Goal: Task Accomplishment & Management: Manage account settings

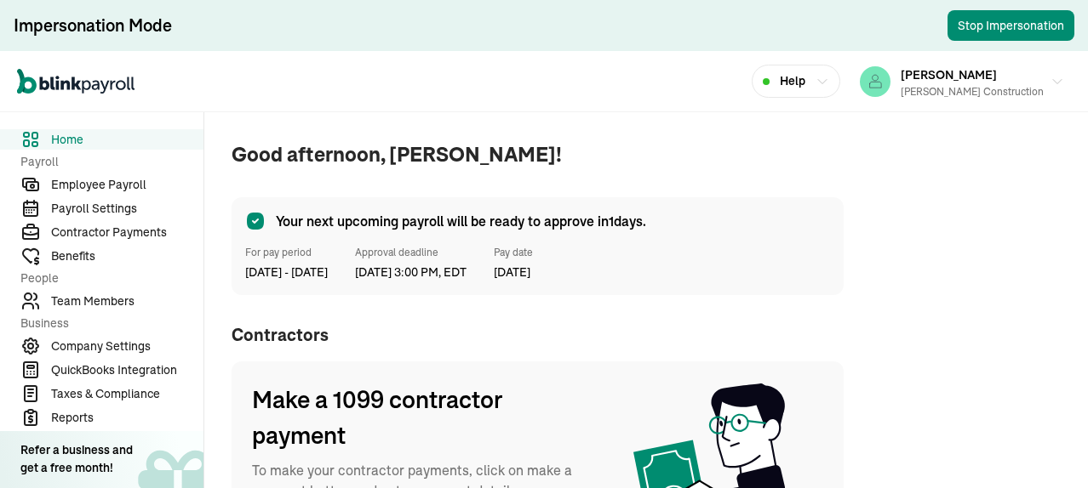
scroll to position [170, 0]
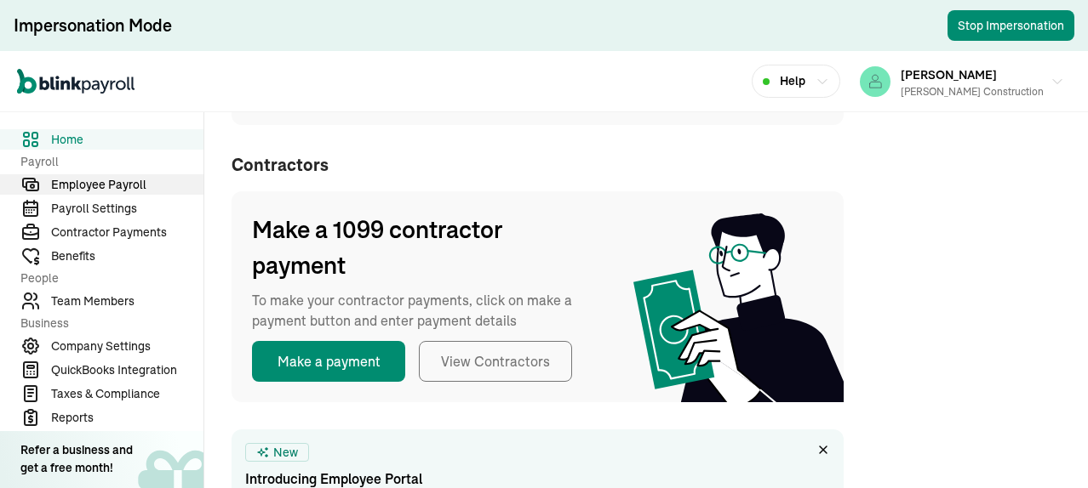
click at [94, 185] on span "Employee Payroll" at bounding box center [127, 185] width 152 height 18
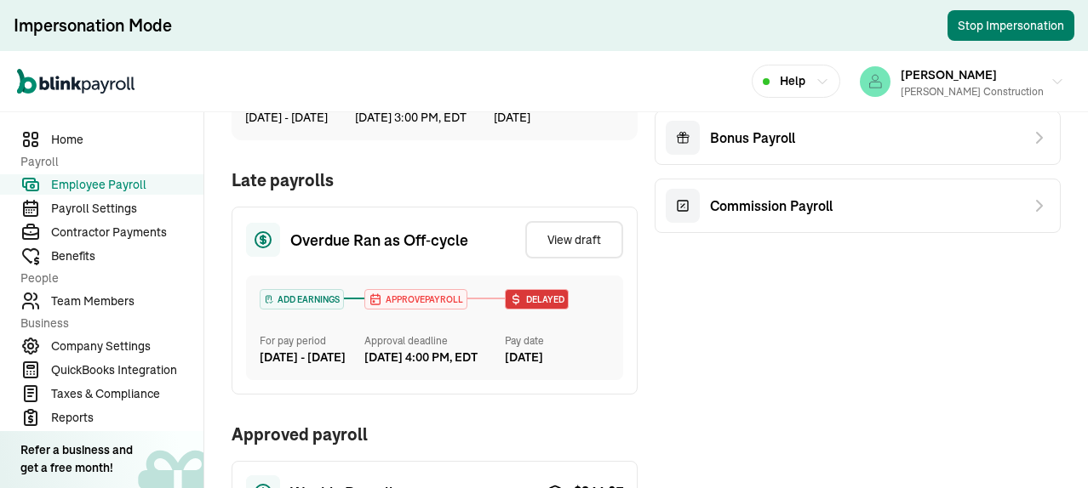
click at [974, 21] on button "Stop Impersonation" at bounding box center [1010, 25] width 127 height 31
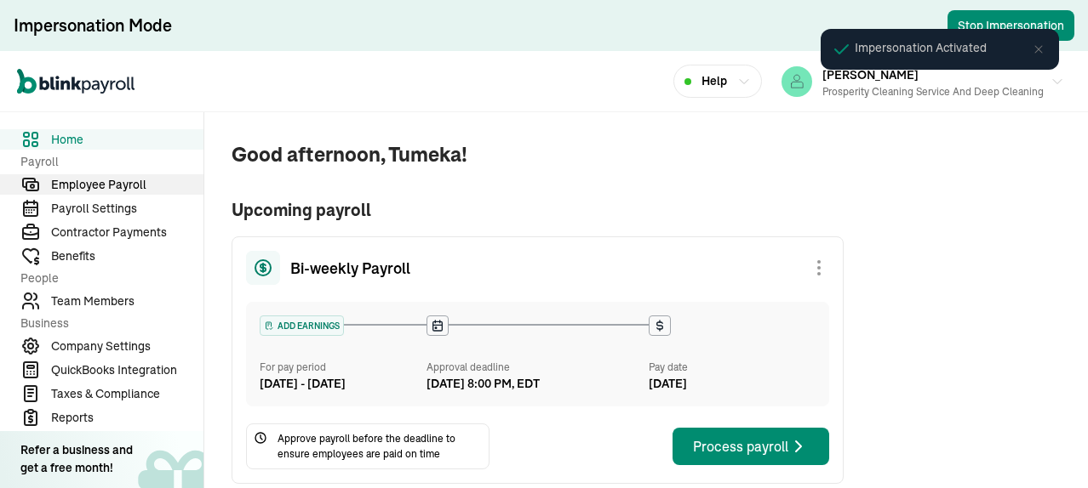
click at [118, 188] on span "Employee Payroll" at bounding box center [127, 185] width 152 height 18
click at [121, 183] on span "Employee Payroll" at bounding box center [127, 185] width 152 height 18
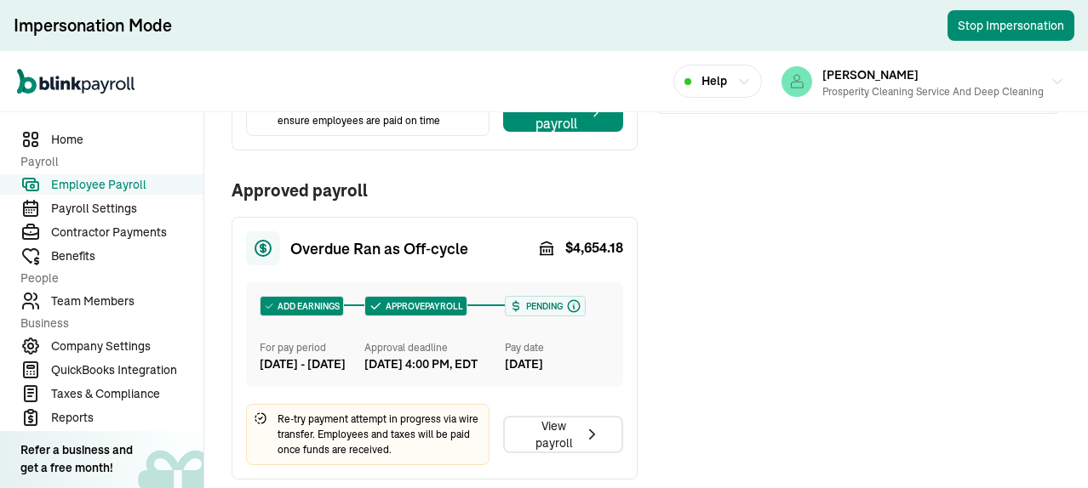
scroll to position [596, 0]
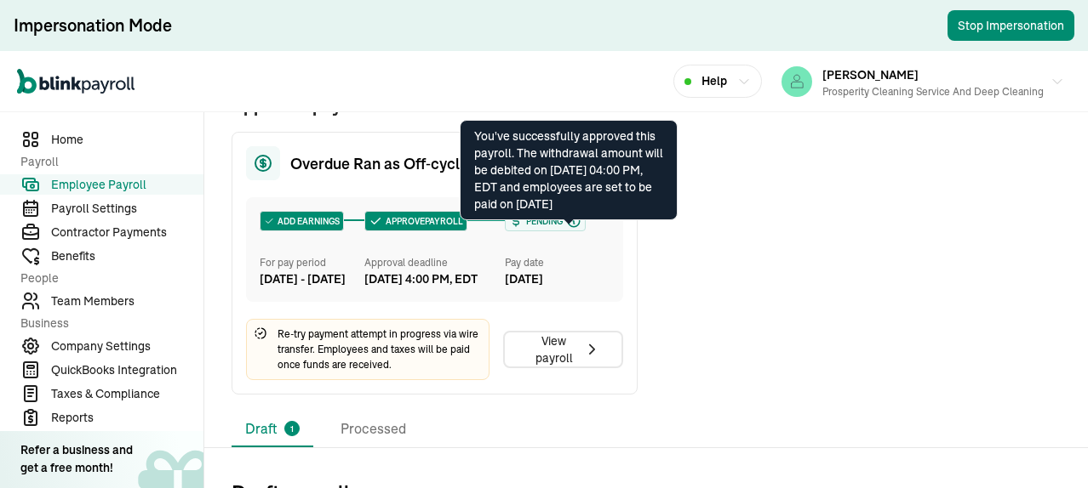
click at [573, 224] on icon at bounding box center [574, 222] width 2 height 3
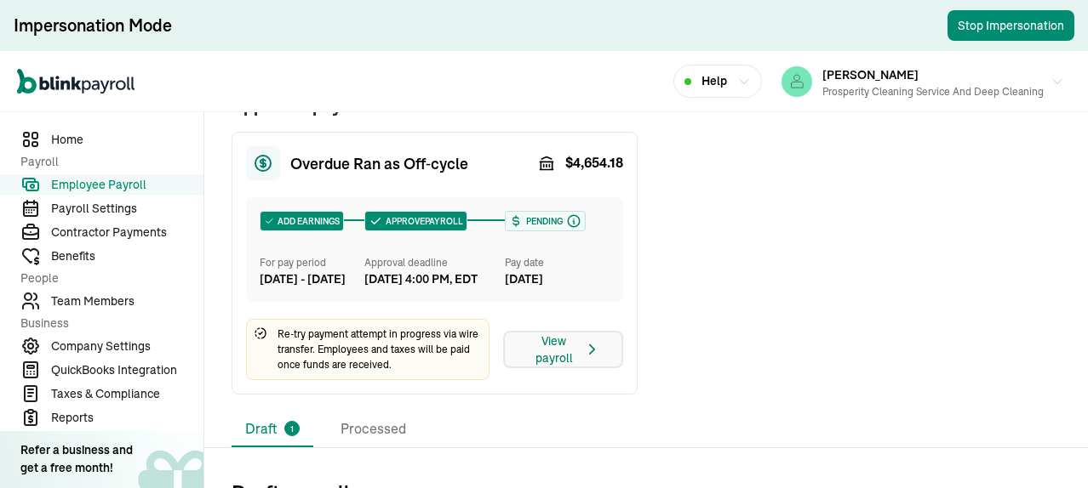
click at [558, 367] on div "View payroll" at bounding box center [563, 350] width 76 height 34
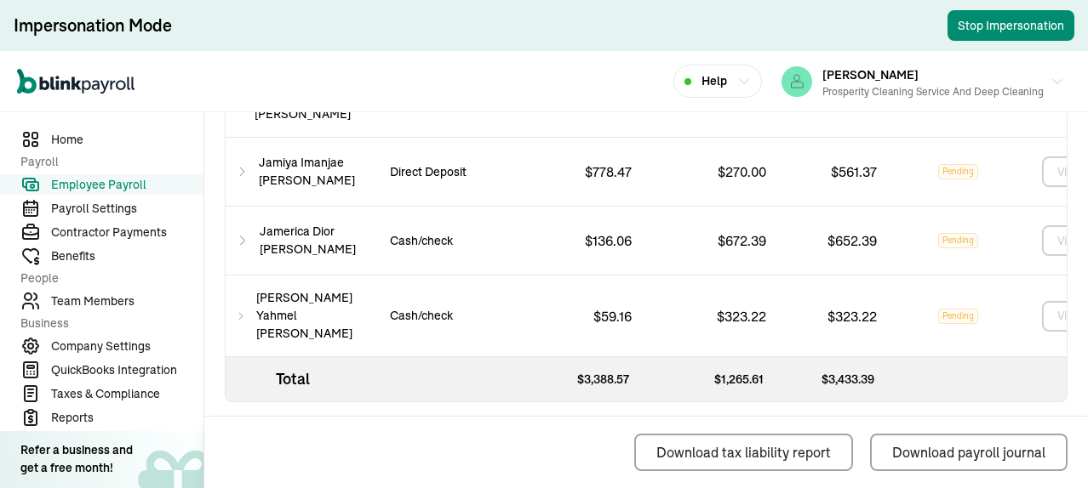
scroll to position [0, 90]
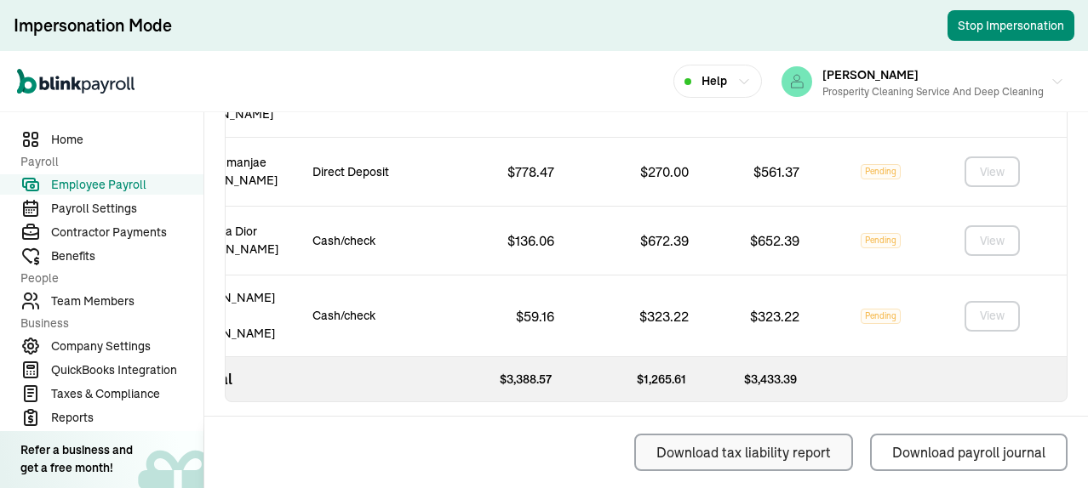
click at [782, 457] on div "Download tax liability report" at bounding box center [743, 453] width 174 height 20
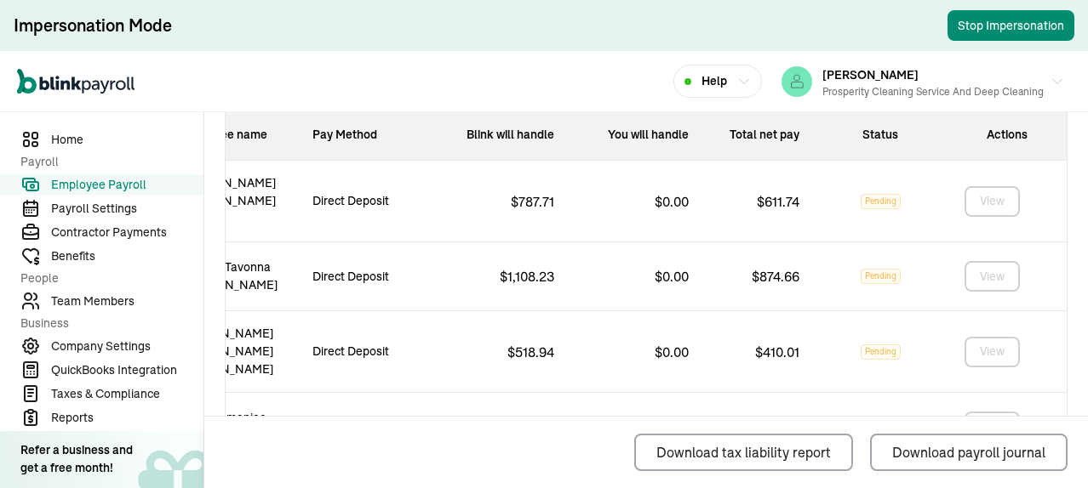
scroll to position [1122, 0]
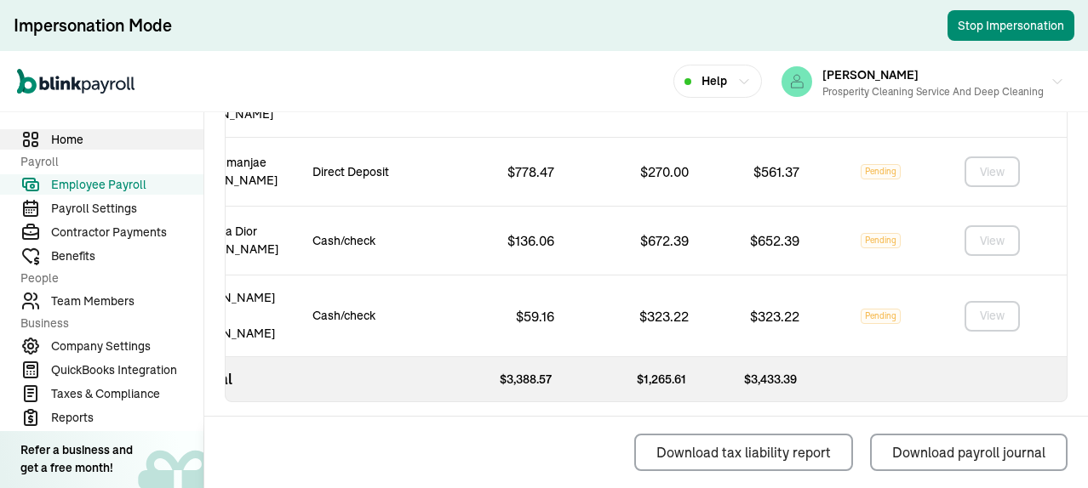
click at [78, 129] on link "Home" at bounding box center [101, 139] width 203 height 20
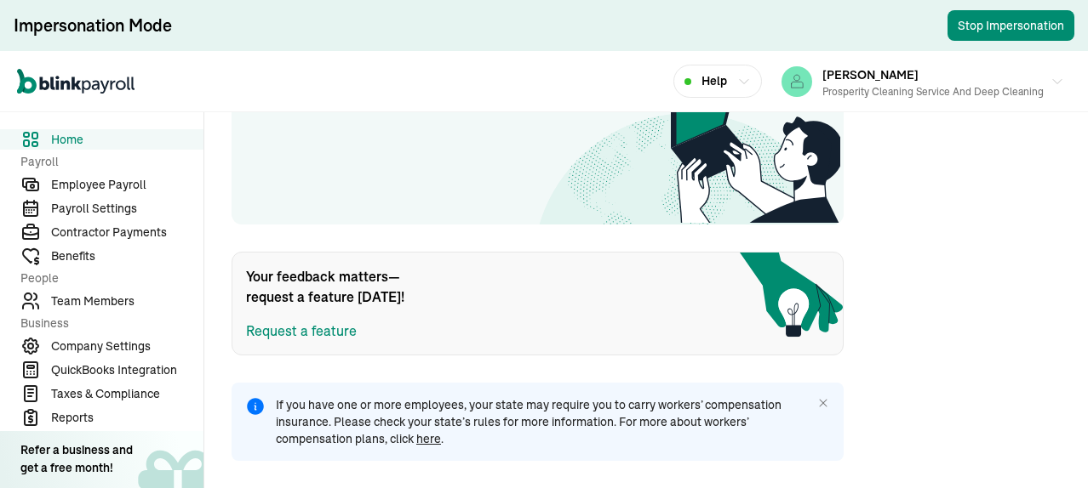
scroll to position [835, 0]
click at [97, 186] on span "Employee Payroll" at bounding box center [127, 185] width 152 height 18
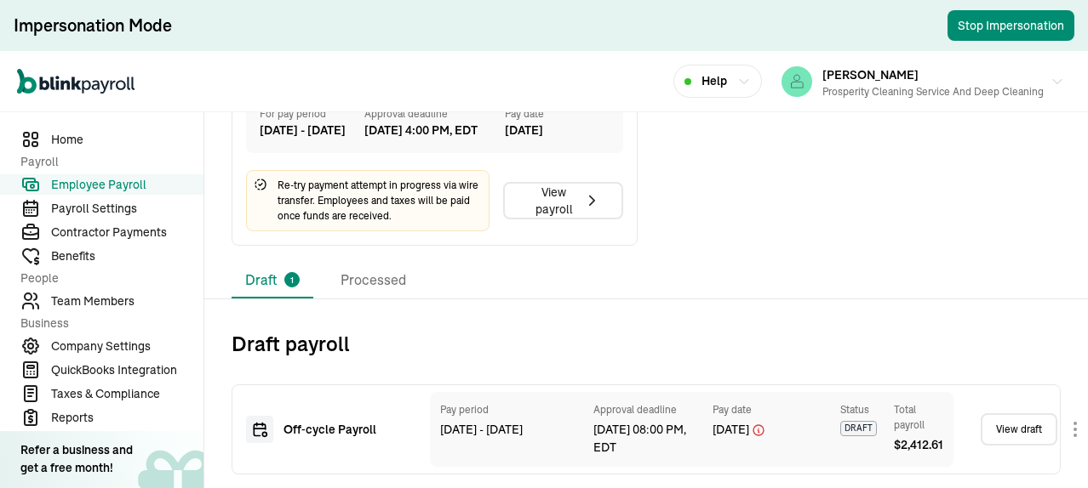
scroll to position [618, 0]
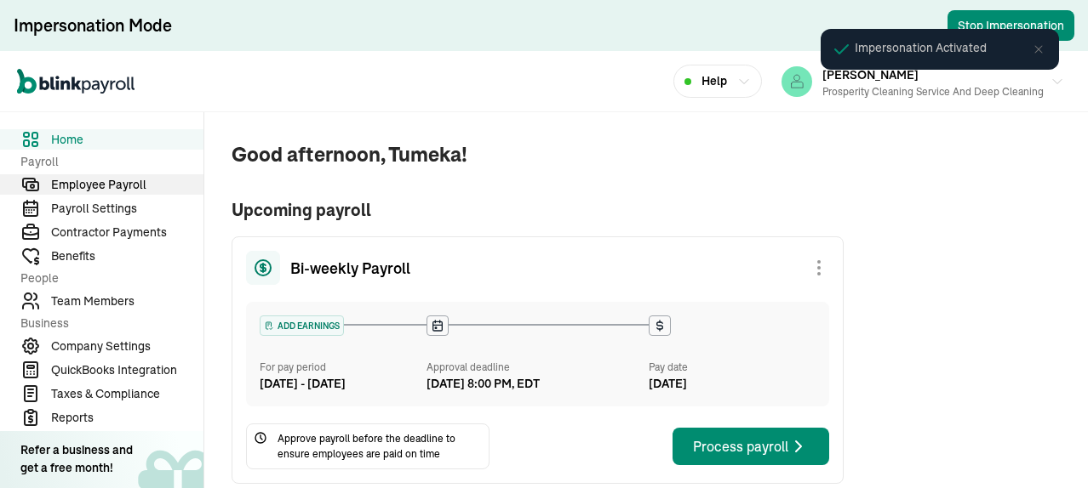
click at [118, 188] on span "Employee Payroll" at bounding box center [127, 185] width 152 height 18
click at [121, 183] on span "Employee Payroll" at bounding box center [127, 185] width 152 height 18
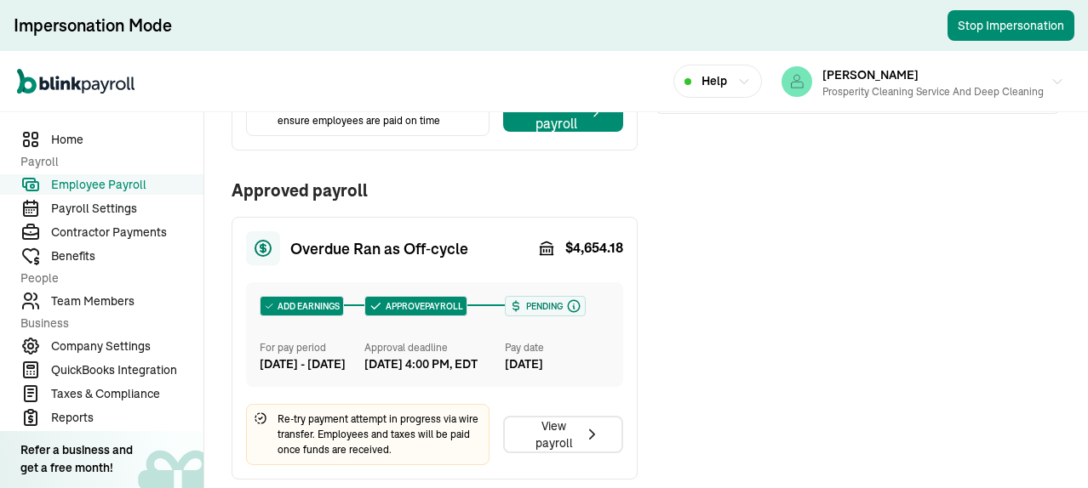
scroll to position [596, 0]
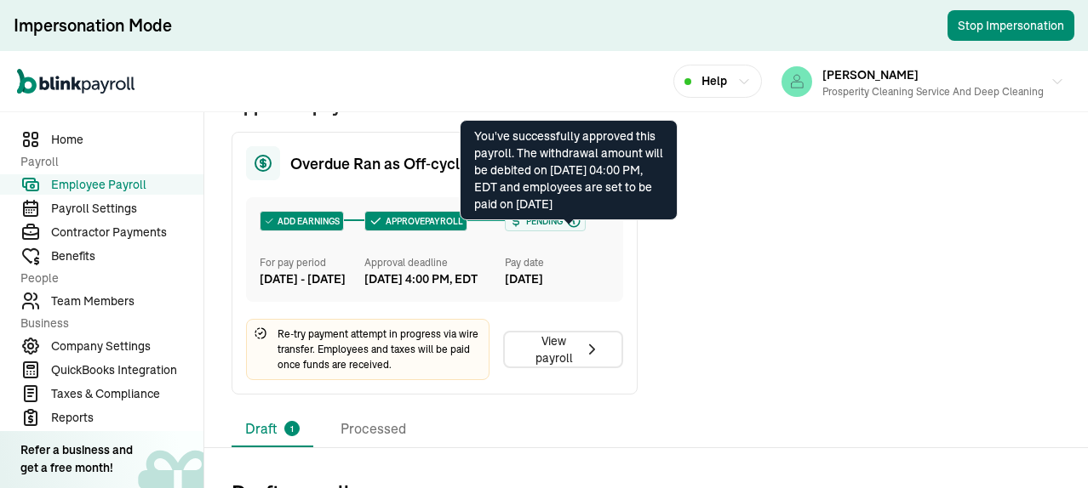
click at [573, 224] on icon at bounding box center [574, 222] width 2 height 3
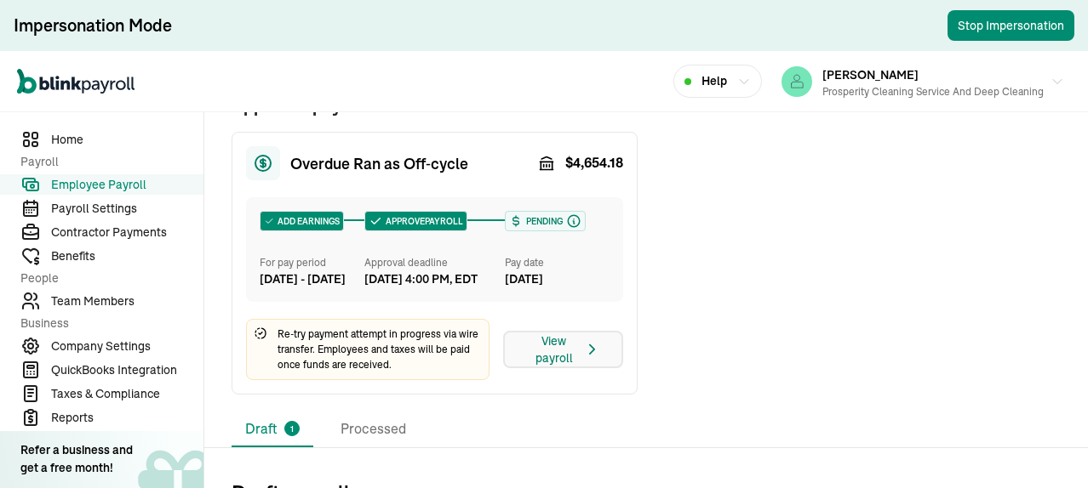
click at [558, 367] on div "View payroll" at bounding box center [563, 350] width 76 height 34
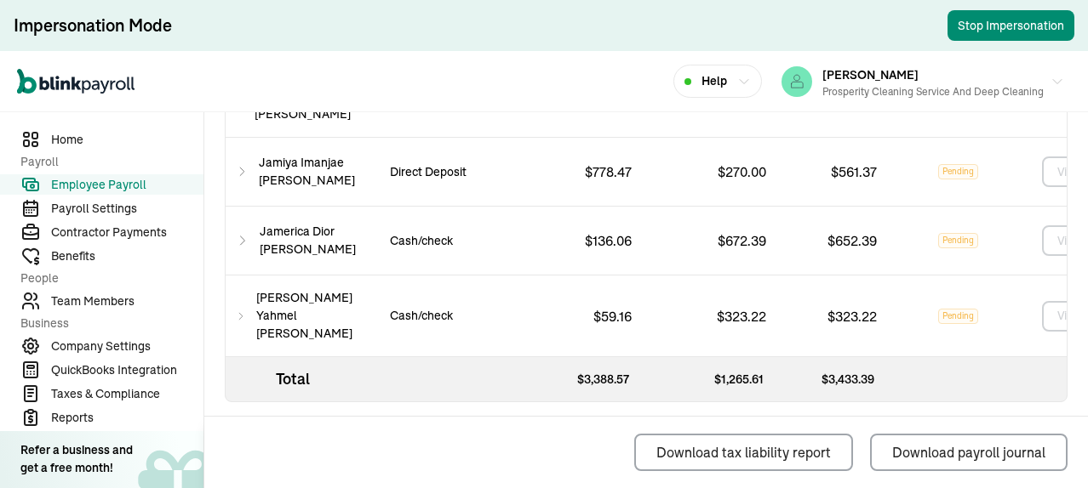
scroll to position [0, 90]
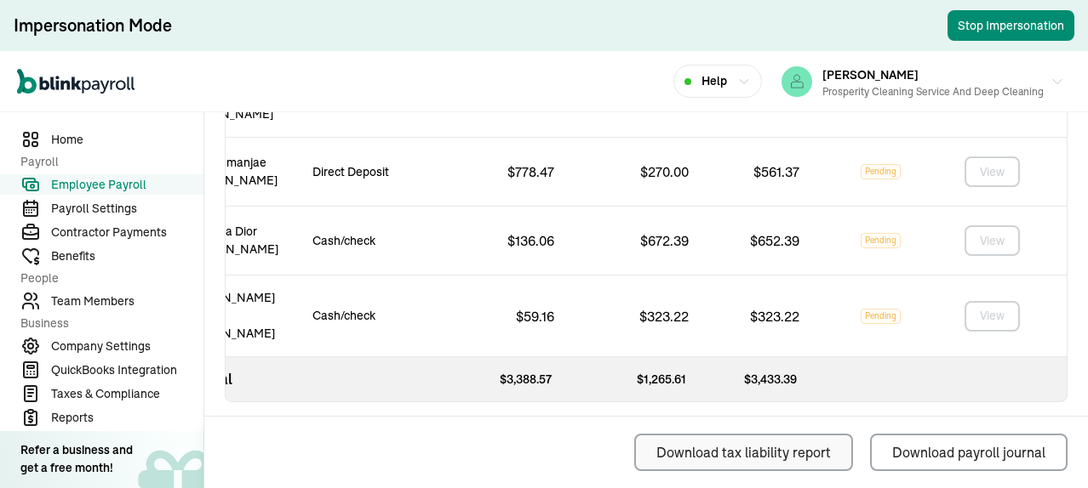
click at [782, 457] on div "Download tax liability report" at bounding box center [743, 453] width 174 height 20
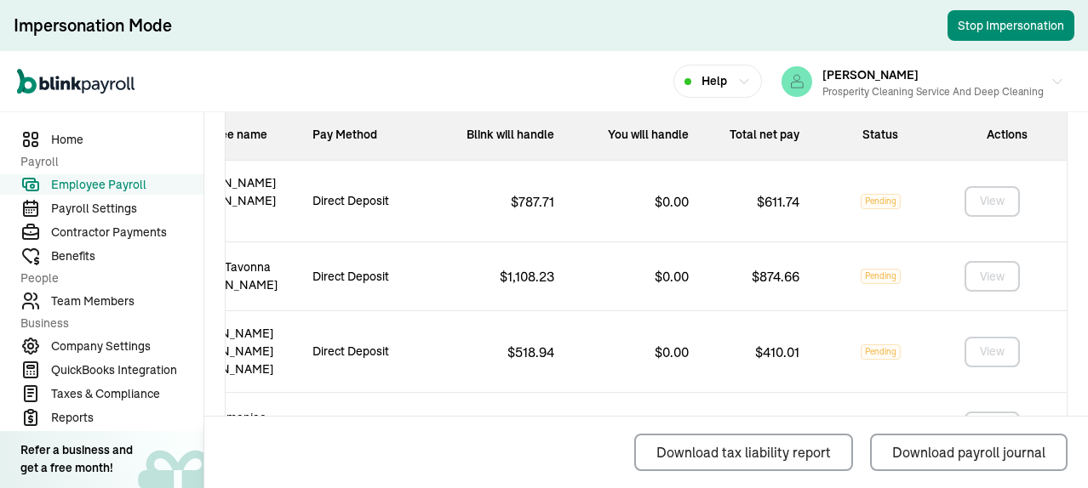
scroll to position [1122, 0]
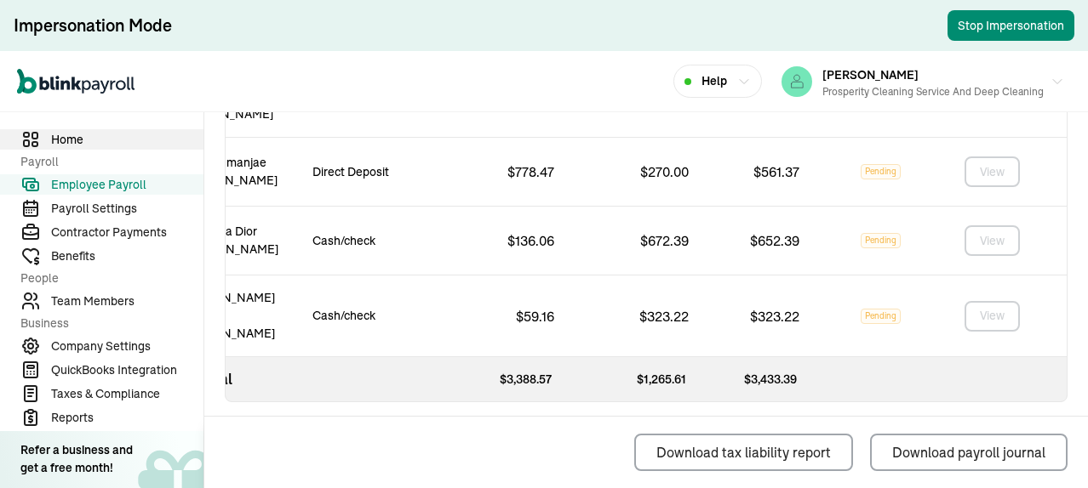
click at [78, 129] on link "Home" at bounding box center [101, 139] width 203 height 20
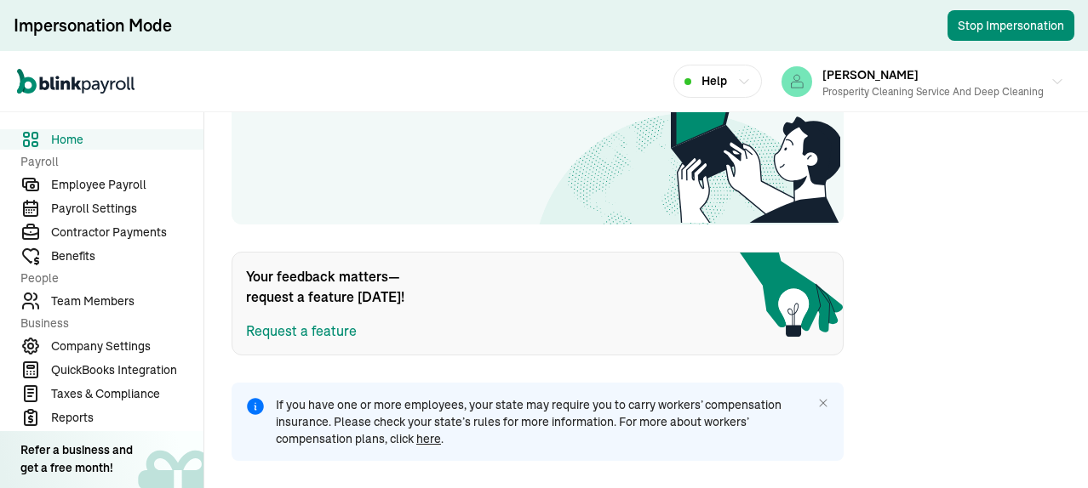
scroll to position [835, 0]
click at [97, 186] on span "Employee Payroll" at bounding box center [127, 185] width 152 height 18
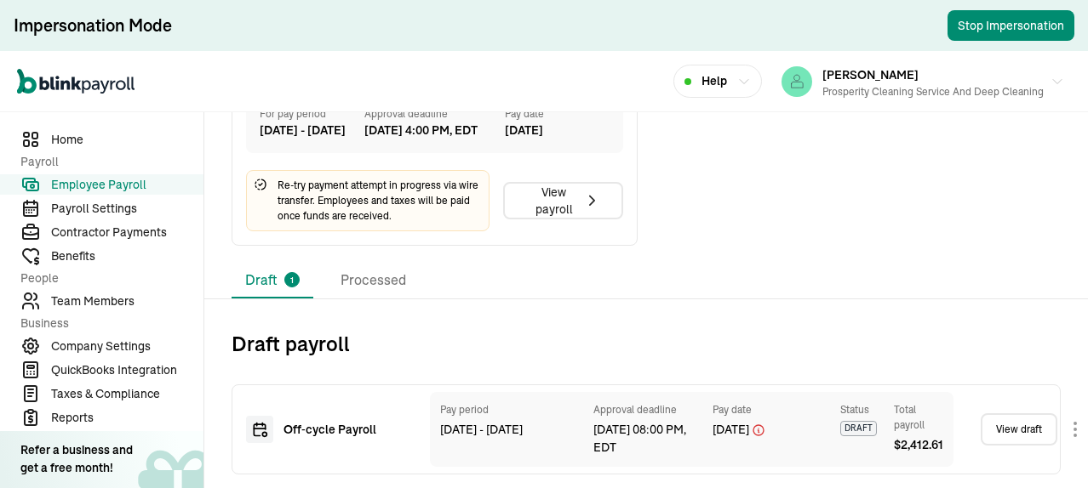
scroll to position [618, 0]
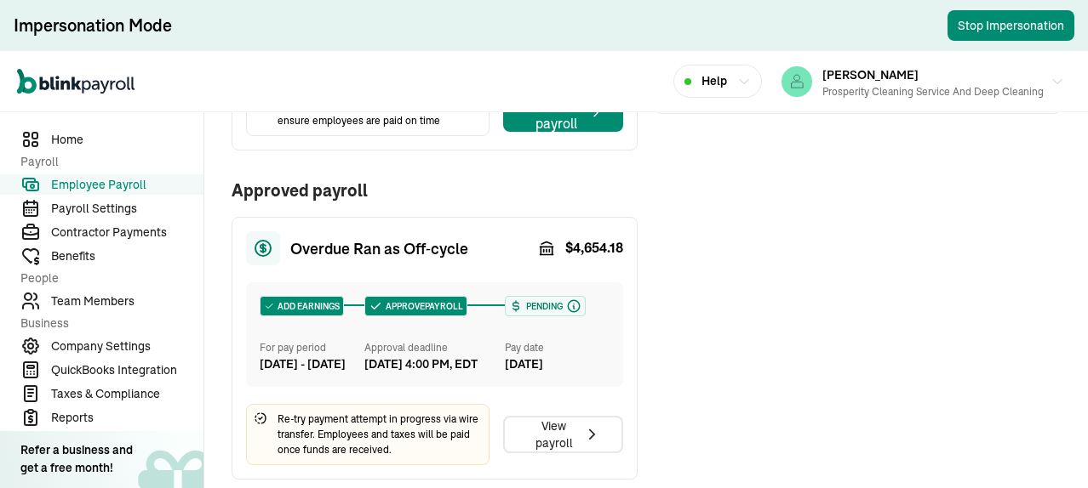
scroll to position [596, 0]
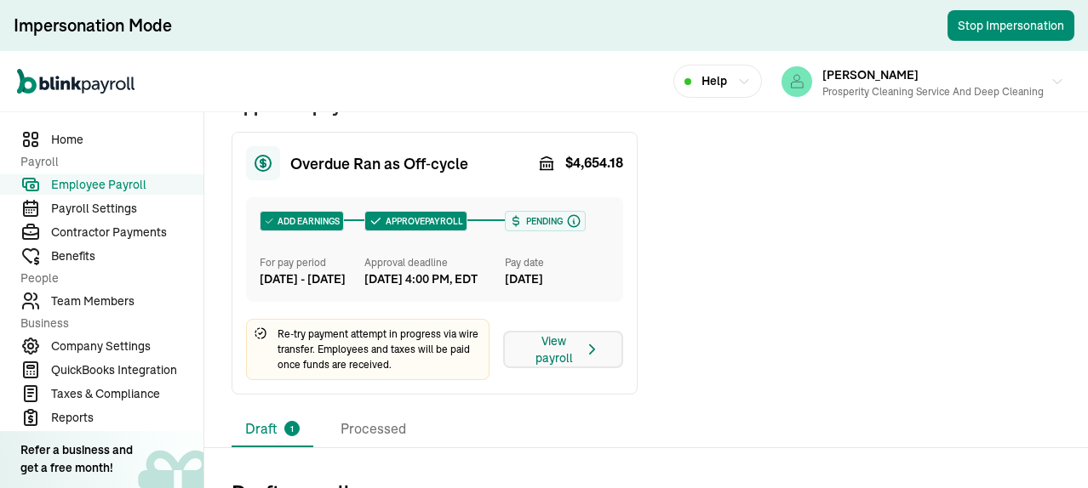
click at [548, 367] on div "View payroll" at bounding box center [563, 350] width 76 height 34
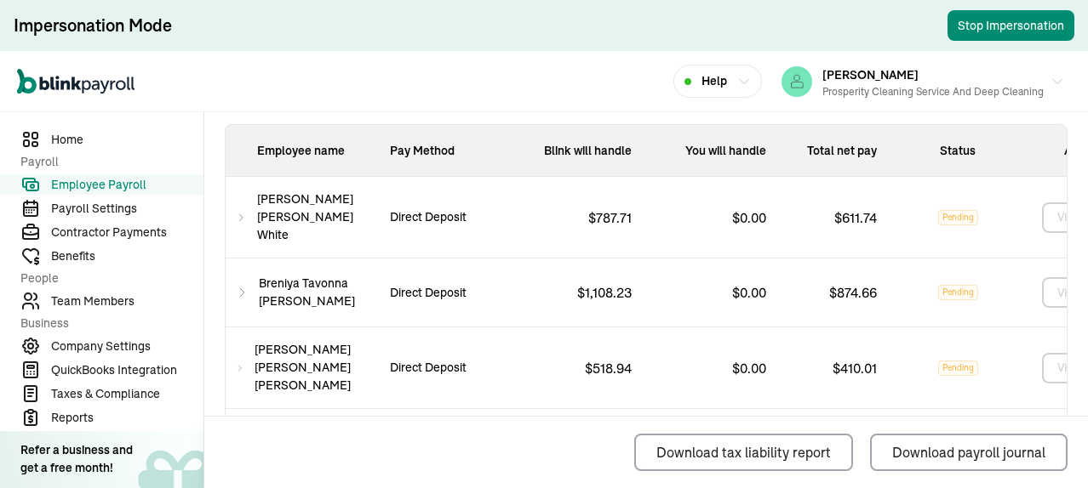
scroll to position [511, 0]
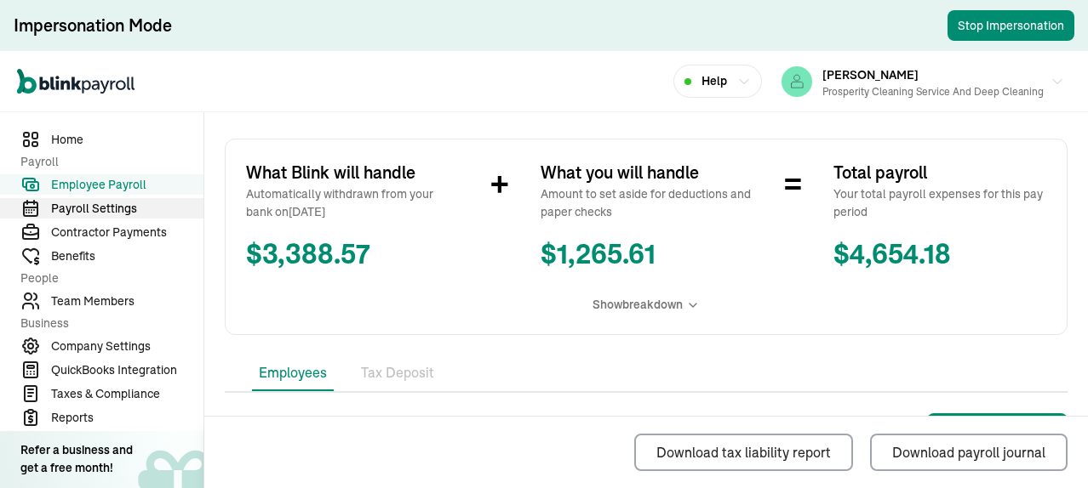
click at [108, 203] on span "Payroll Settings" at bounding box center [127, 209] width 152 height 18
click at [111, 186] on span "Employee Payroll" at bounding box center [127, 185] width 152 height 18
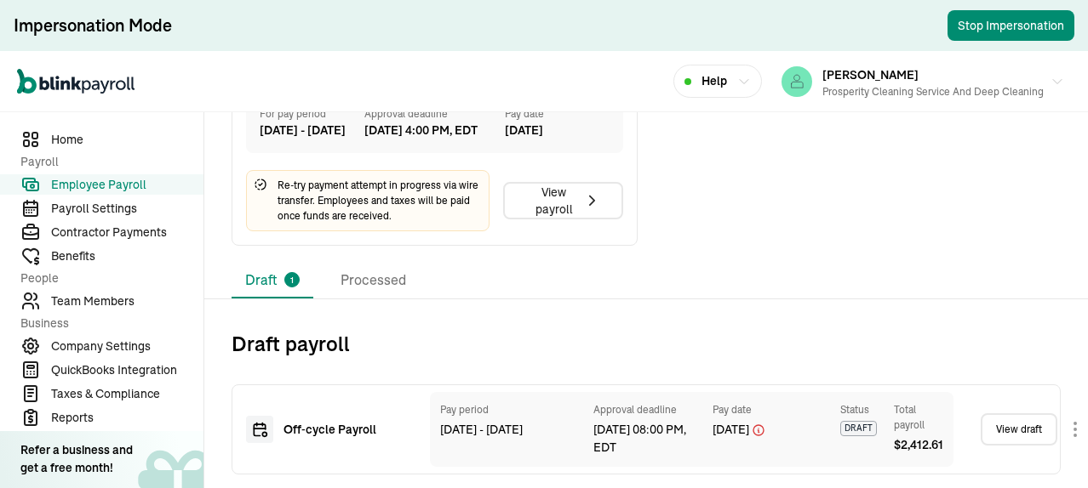
scroll to position [596, 0]
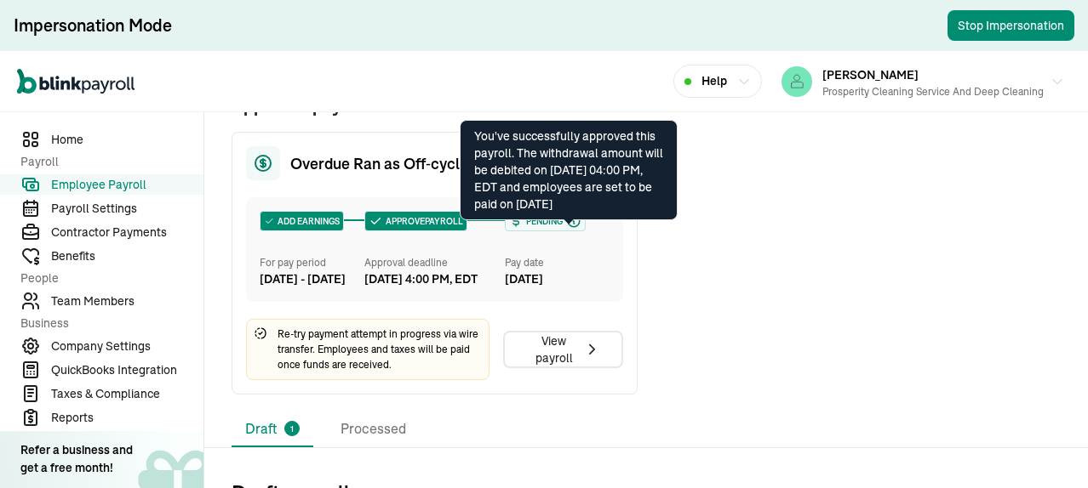
click at [572, 229] on icon at bounding box center [573, 221] width 15 height 15
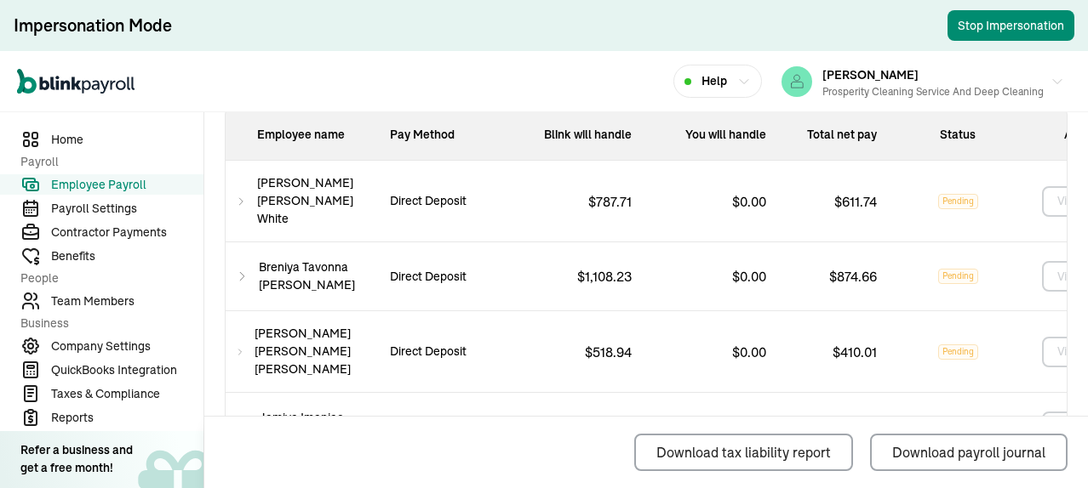
scroll to position [1122, 0]
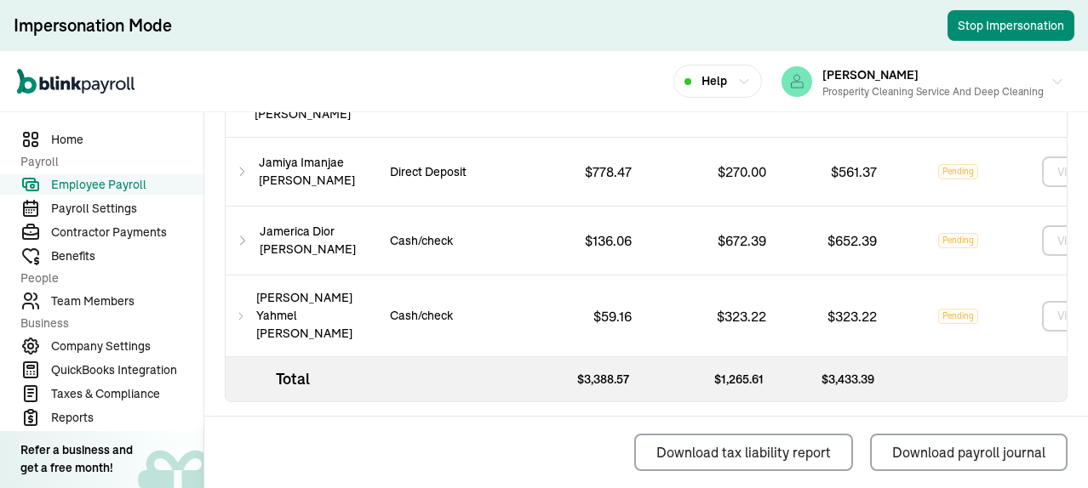
click at [77, 123] on nav "Home Payroll Employee Payroll Payroll Settings Contractor Payments Benefits Peo…" at bounding box center [101, 300] width 203 height 376
click at [58, 140] on span "Home" at bounding box center [127, 140] width 152 height 18
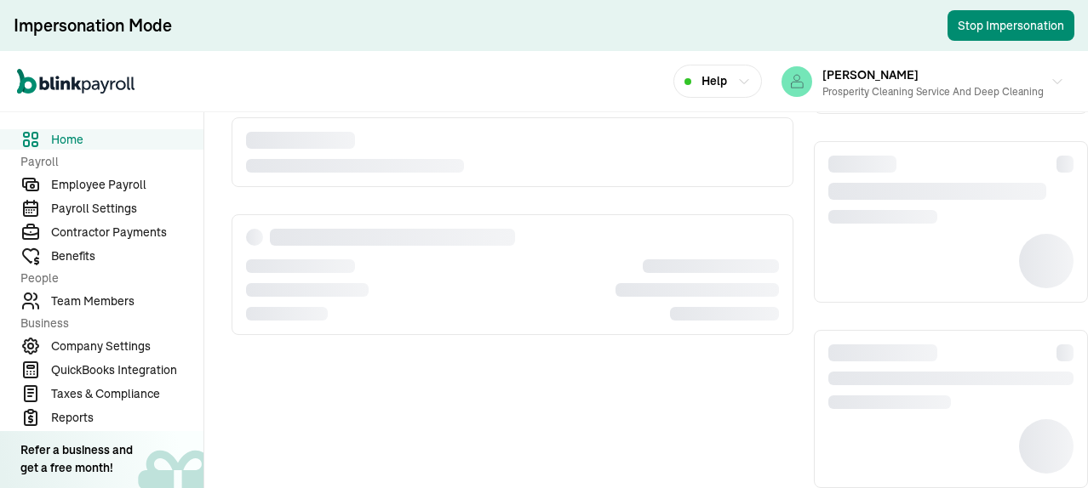
scroll to position [172, 0]
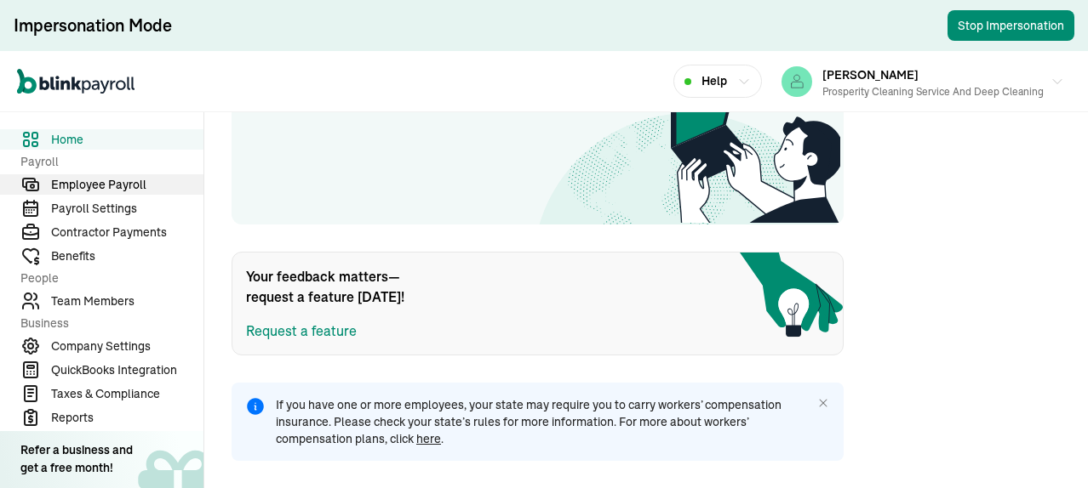
click at [111, 188] on span "Employee Payroll" at bounding box center [127, 185] width 152 height 18
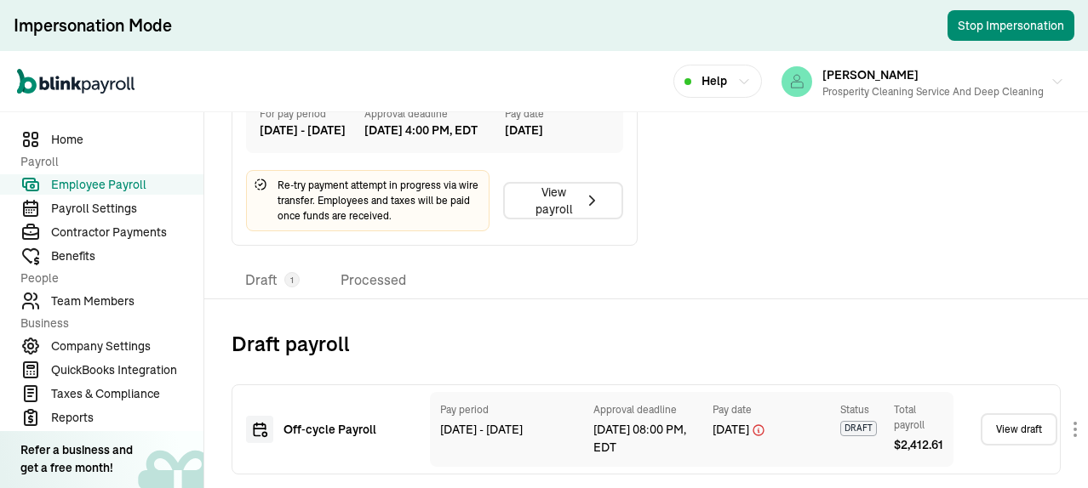
scroll to position [788, 0]
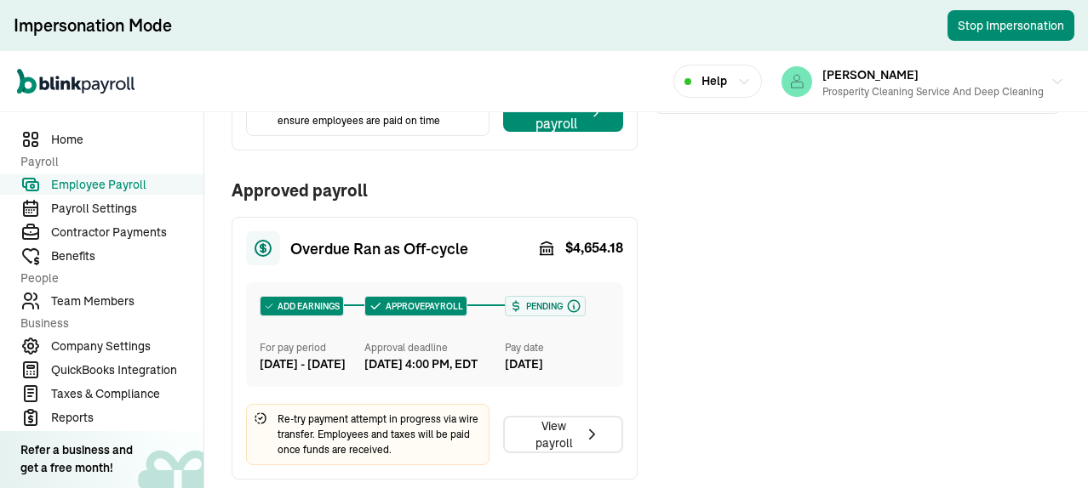
scroll to position [596, 0]
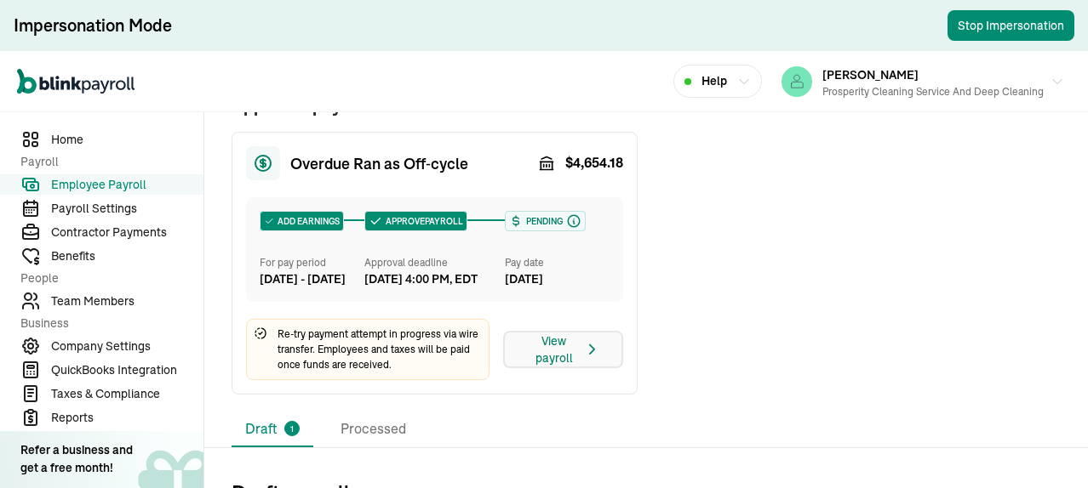
click at [548, 367] on div "View payroll" at bounding box center [563, 350] width 76 height 34
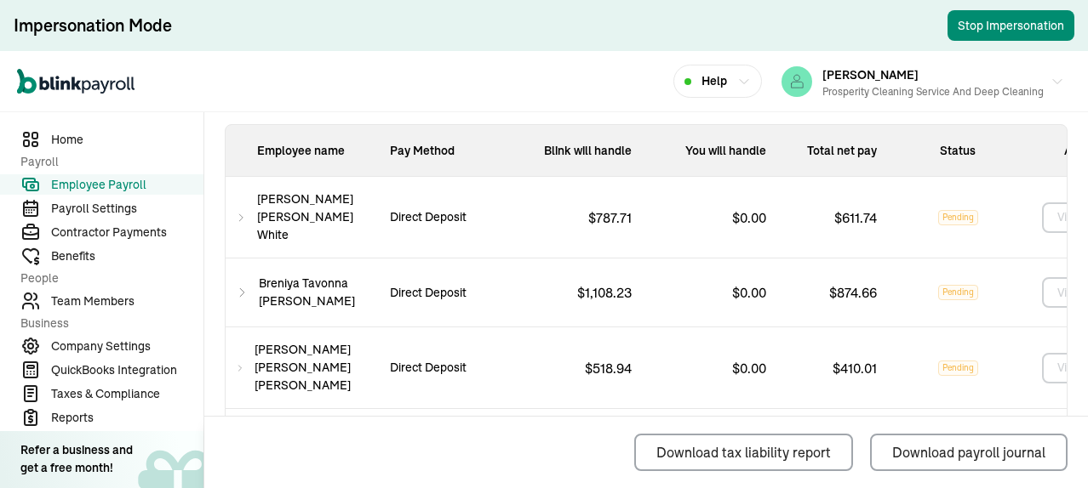
scroll to position [511, 0]
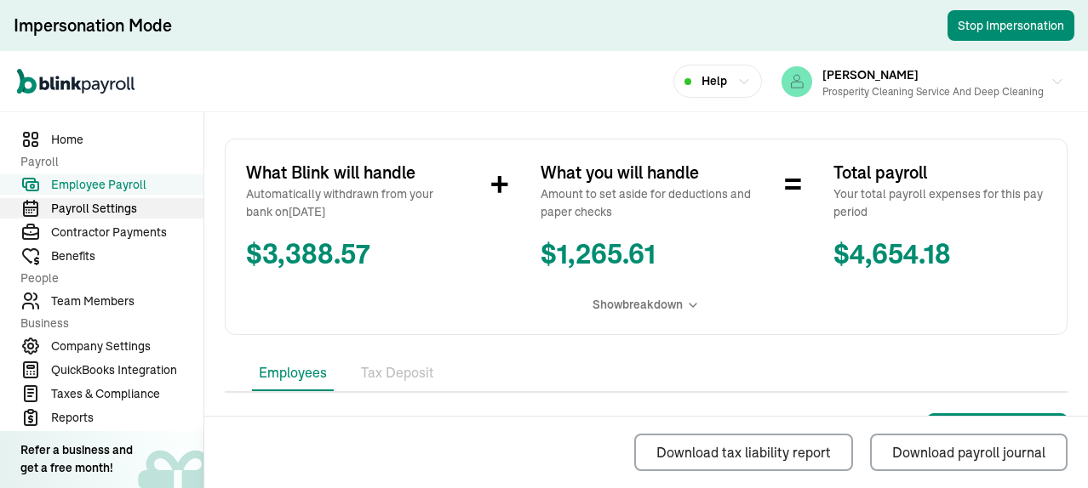
click at [108, 203] on span "Payroll Settings" at bounding box center [127, 209] width 152 height 18
click at [111, 186] on span "Employee Payroll" at bounding box center [127, 185] width 152 height 18
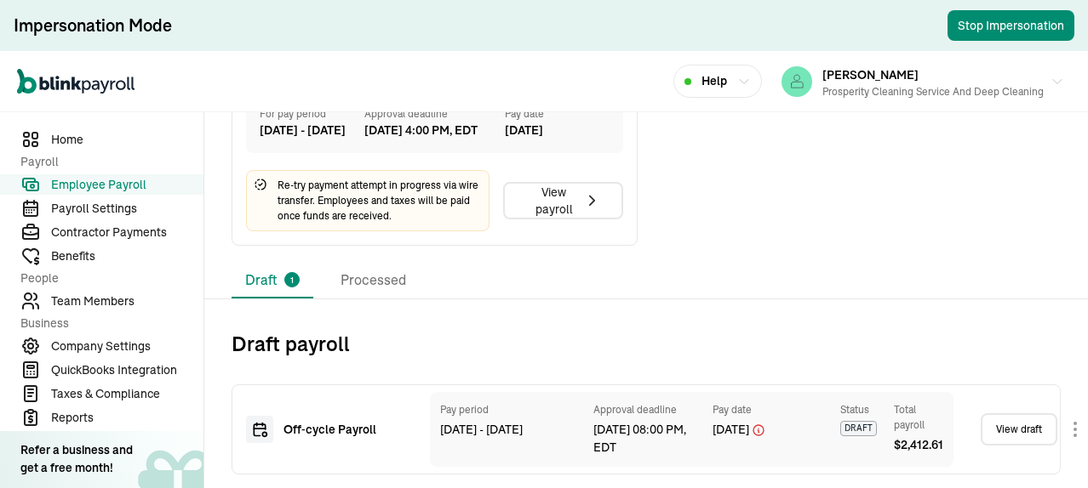
scroll to position [596, 0]
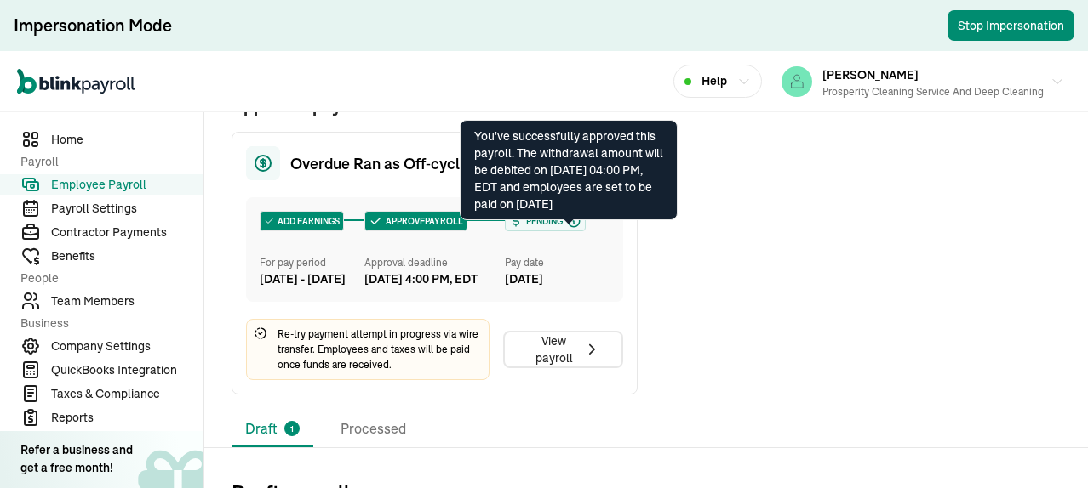
click at [572, 229] on icon at bounding box center [573, 221] width 15 height 15
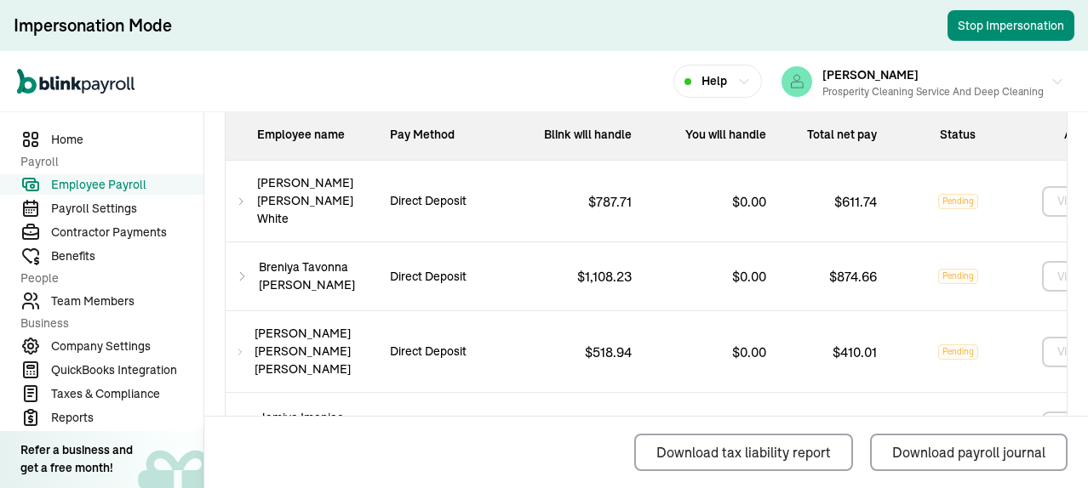
scroll to position [1122, 0]
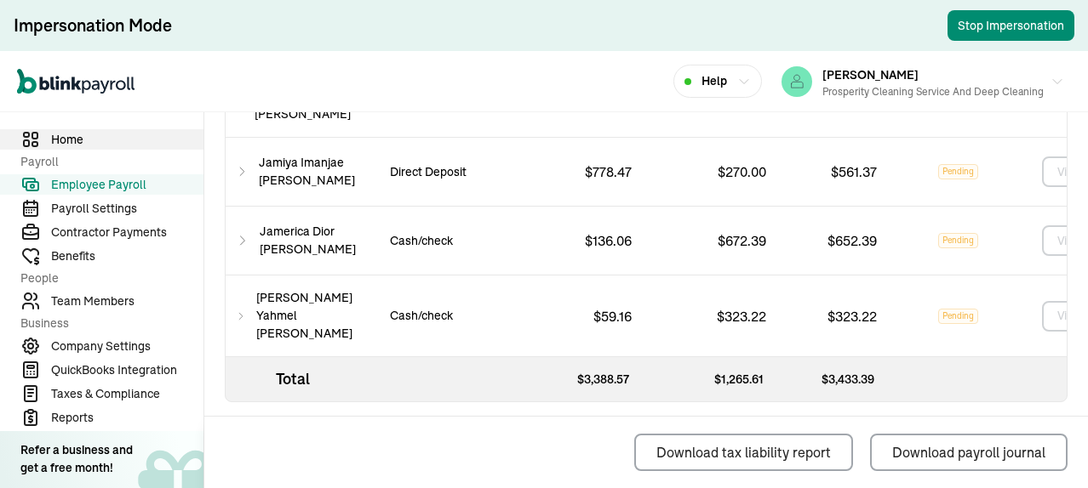
drag, startPoint x: 77, startPoint y: 123, endPoint x: 49, endPoint y: 140, distance: 33.3
click at [77, 123] on nav "Home Payroll Employee Payroll Payroll Settings Contractor Payments Benefits Peo…" at bounding box center [101, 300] width 203 height 376
click at [58, 140] on span "Home" at bounding box center [127, 140] width 152 height 18
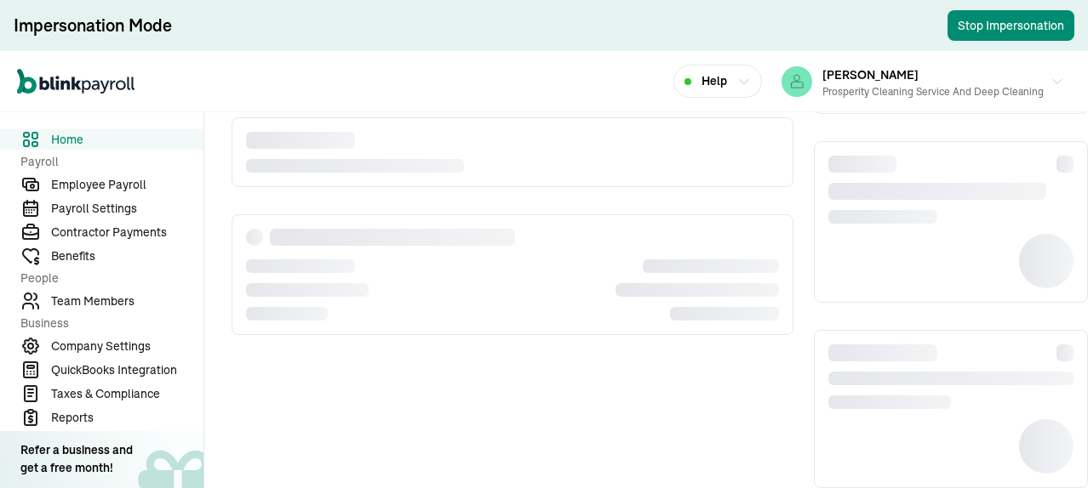
scroll to position [172, 0]
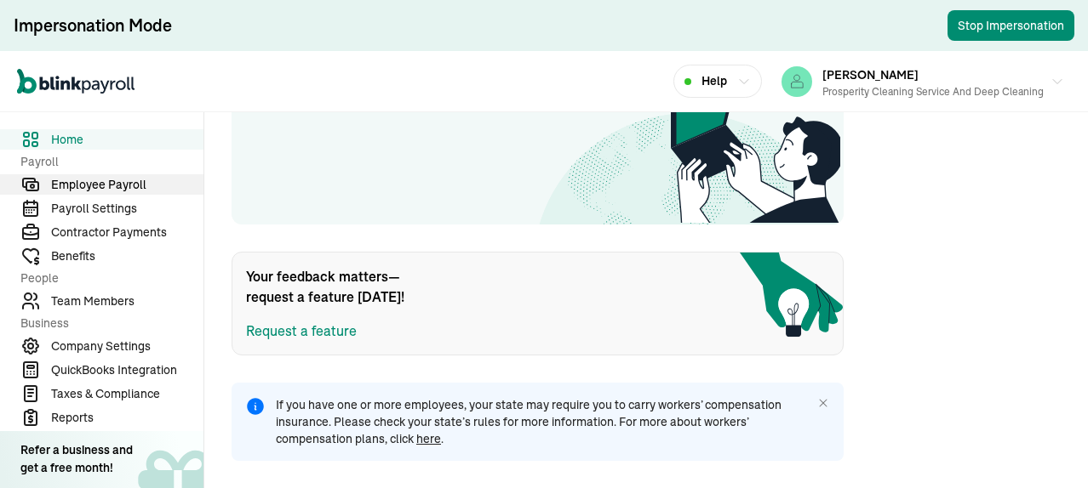
click at [111, 188] on span "Employee Payroll" at bounding box center [127, 185] width 152 height 18
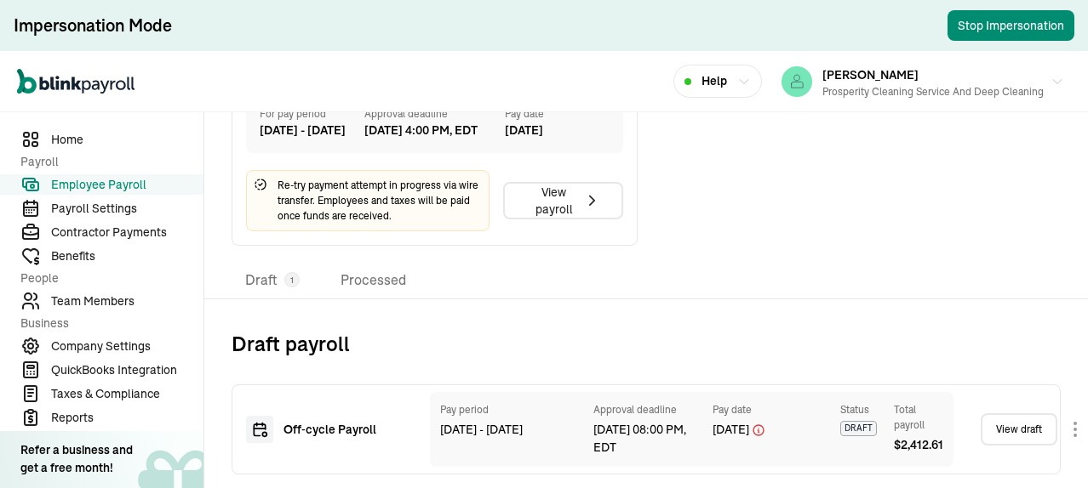
scroll to position [788, 0]
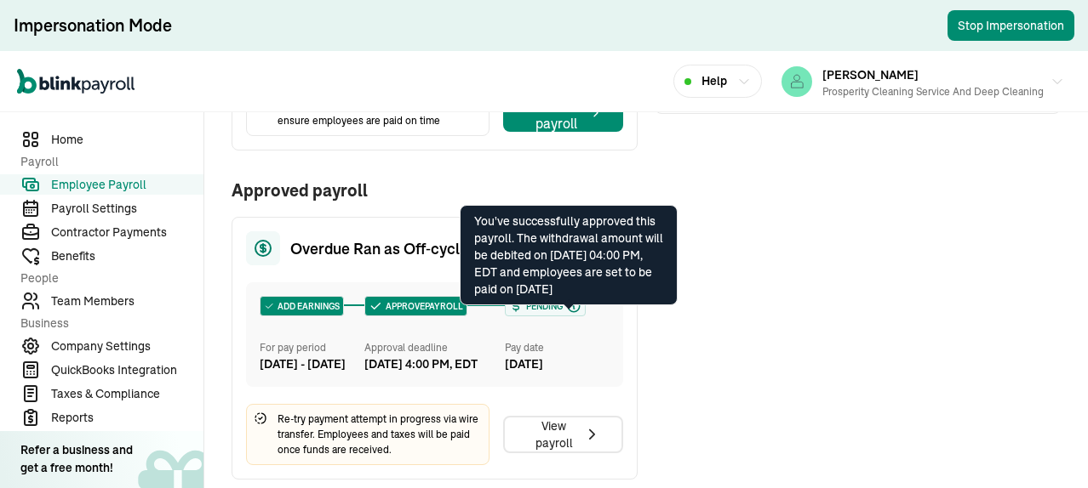
scroll to position [766, 0]
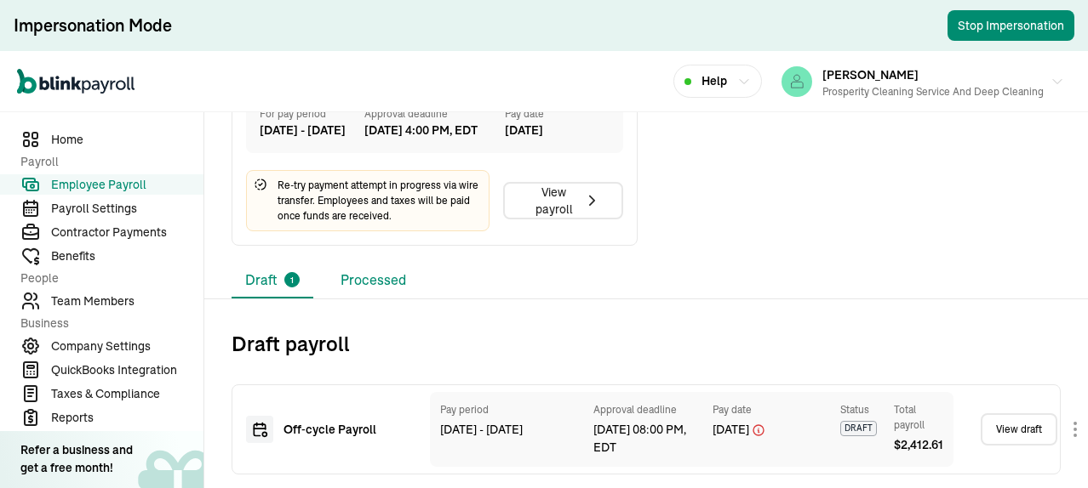
click at [374, 294] on li "Processed" at bounding box center [373, 281] width 93 height 36
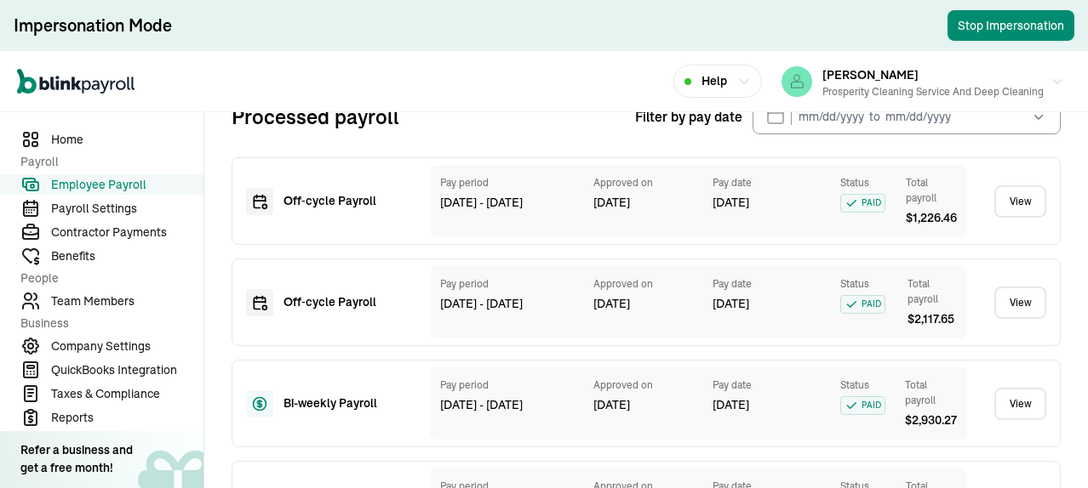
scroll to position [717, 0]
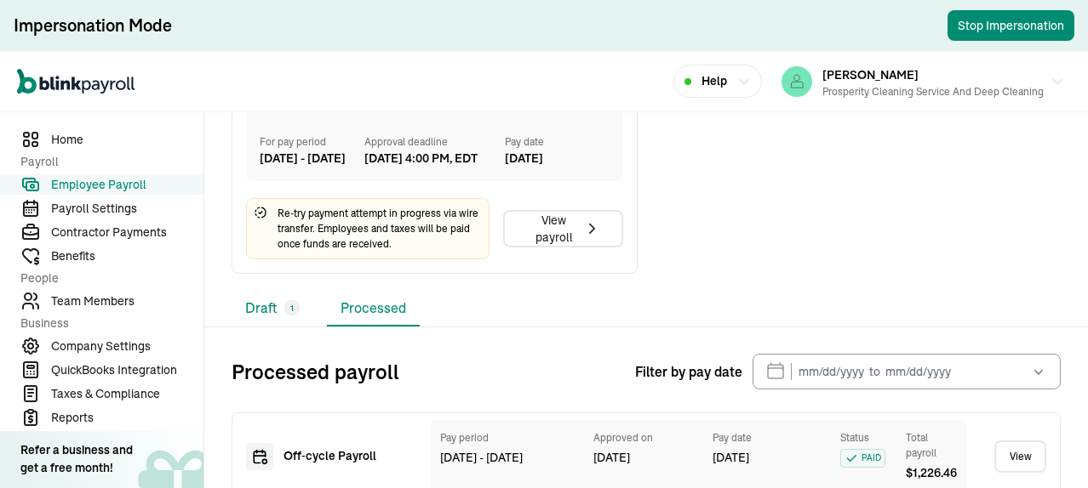
click at [254, 327] on li "Draft 1" at bounding box center [272, 309] width 82 height 36
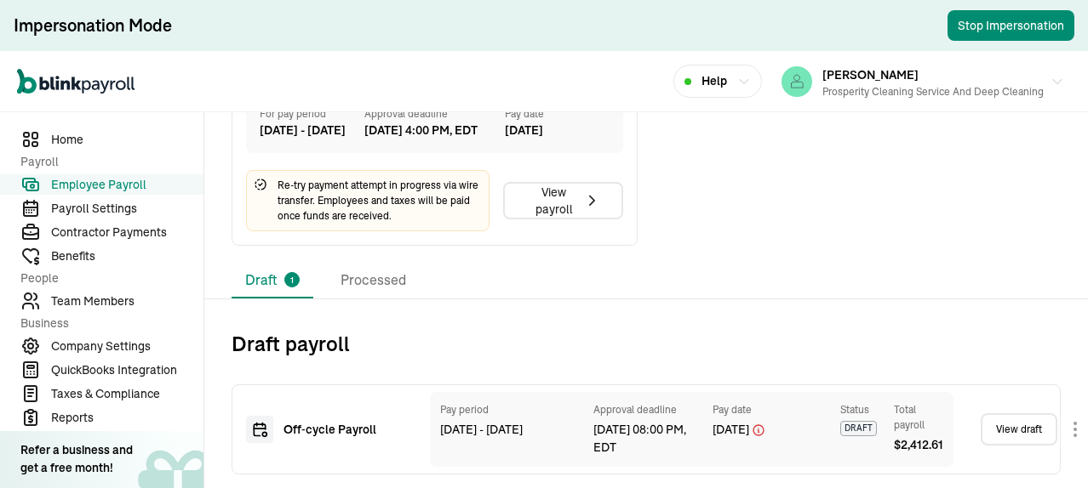
scroll to position [618, 0]
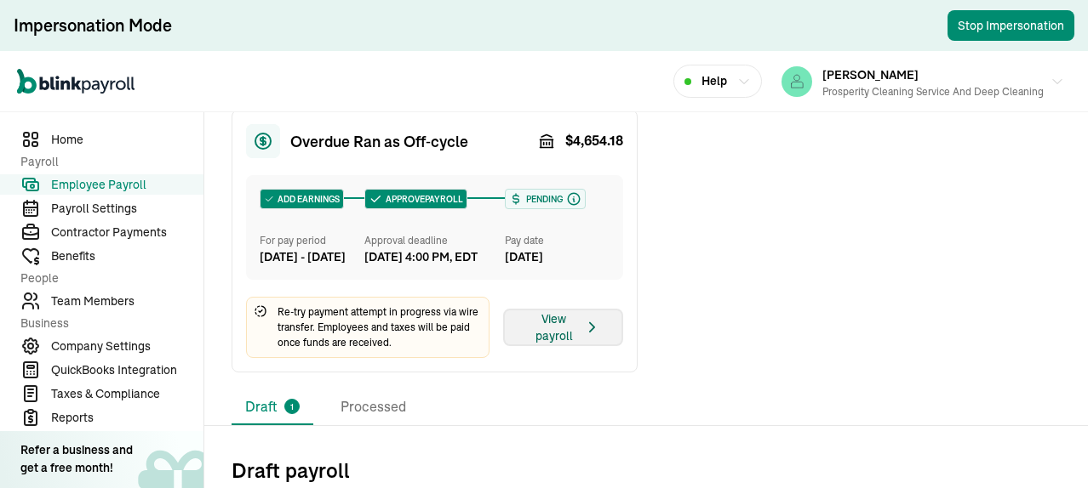
click at [563, 345] on div "View payroll" at bounding box center [563, 328] width 76 height 34
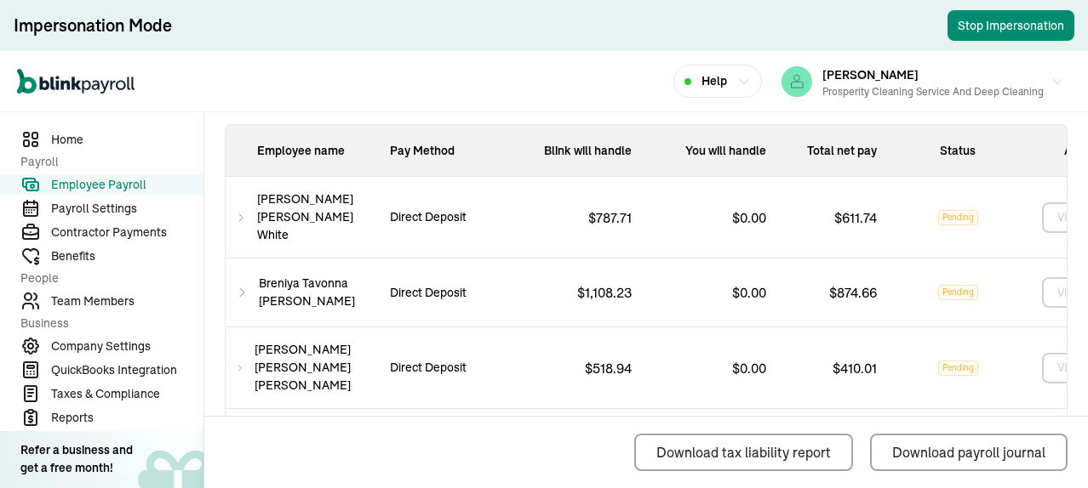
scroll to position [596, 0]
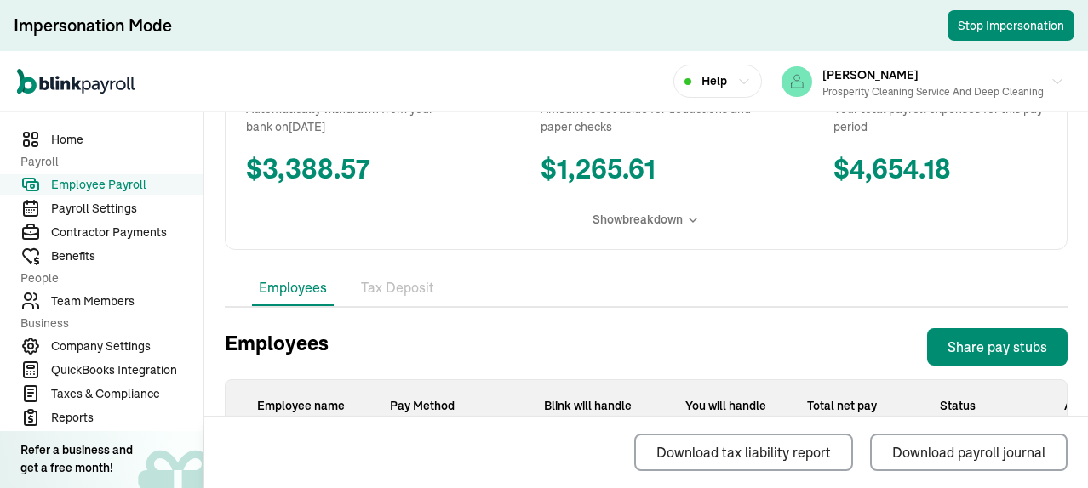
click at [676, 229] on span "Show breakdown" at bounding box center [637, 220] width 90 height 18
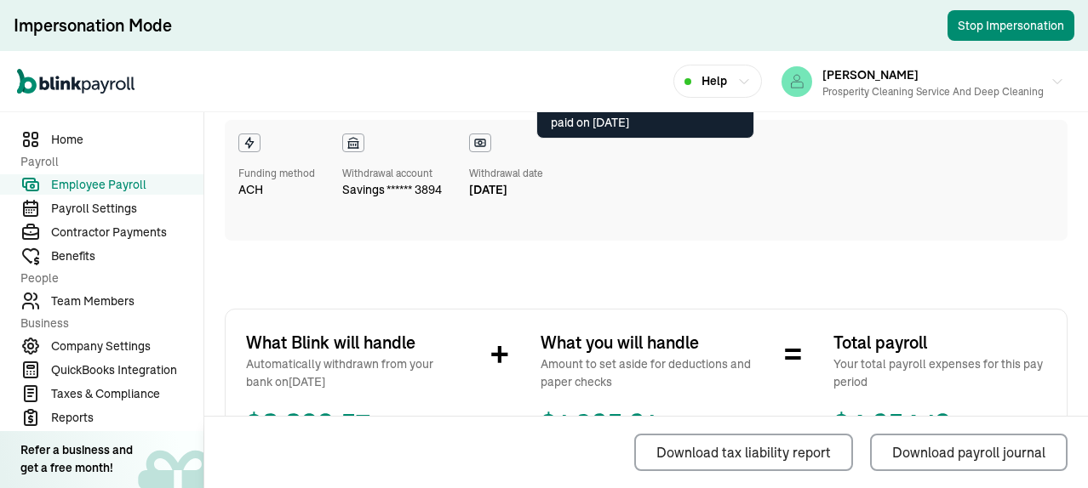
scroll to position [170, 0]
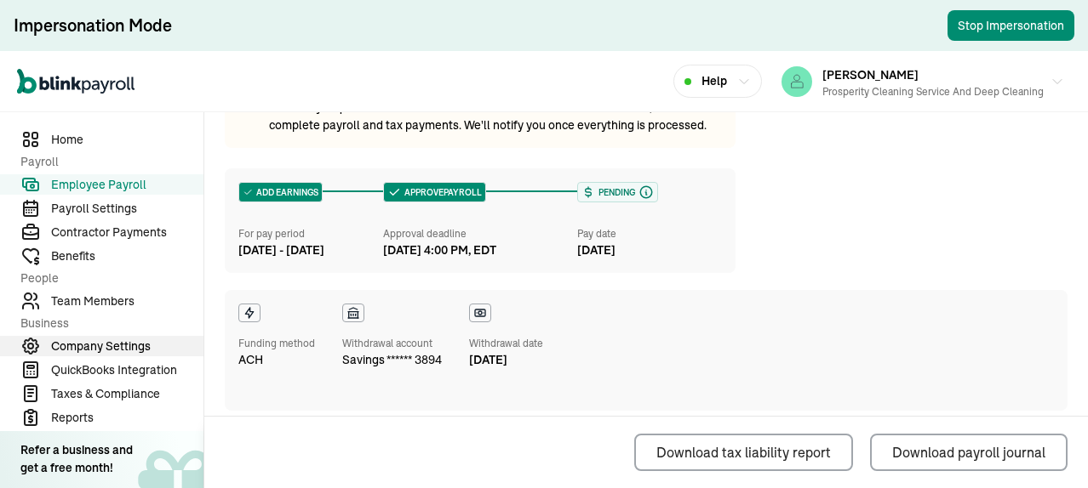
click at [122, 342] on span "Company Settings" at bounding box center [127, 347] width 152 height 18
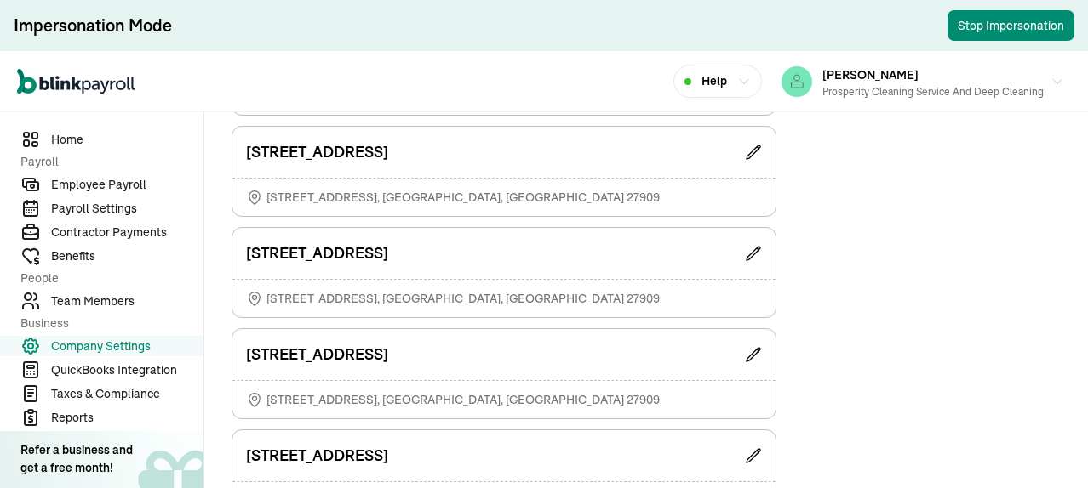
scroll to position [766, 0]
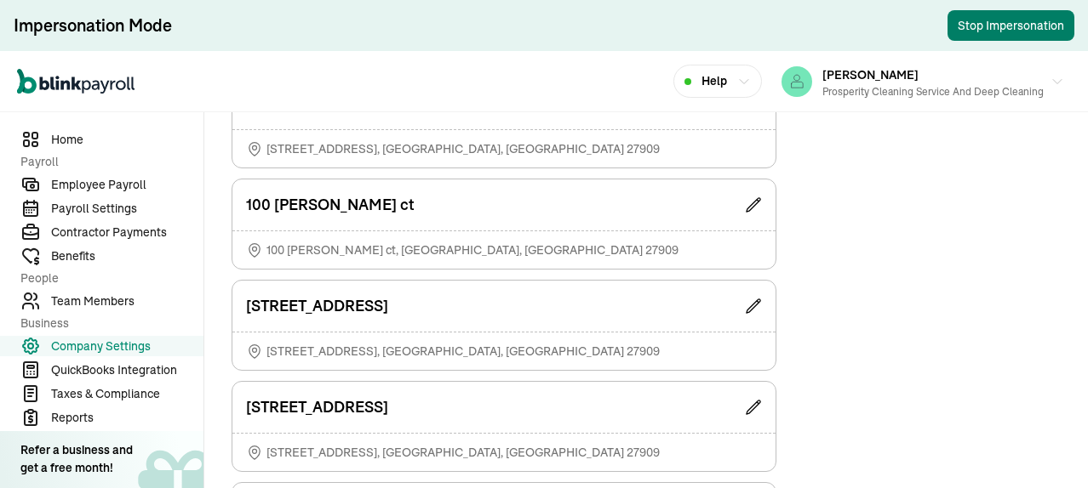
click at [985, 21] on button "Stop Impersonation" at bounding box center [1010, 25] width 127 height 31
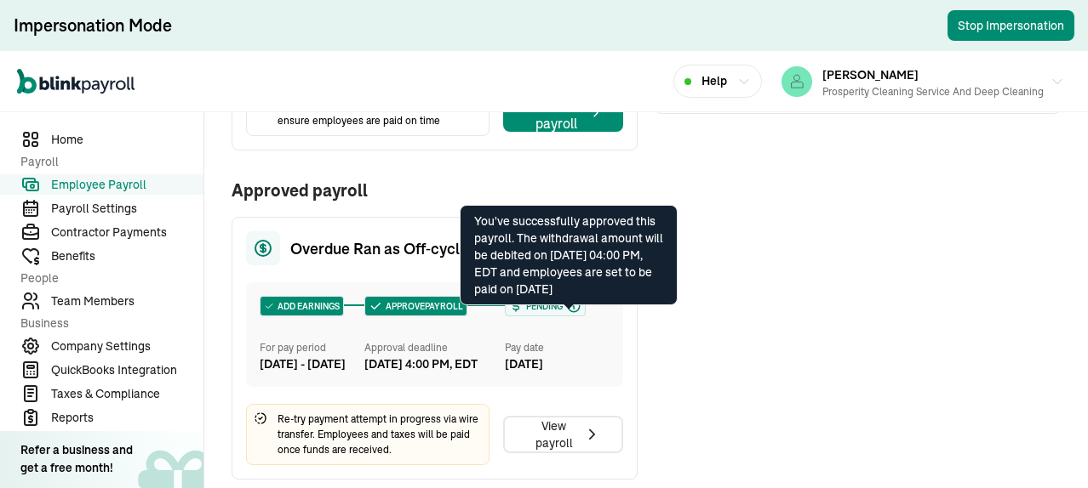
scroll to position [766, 0]
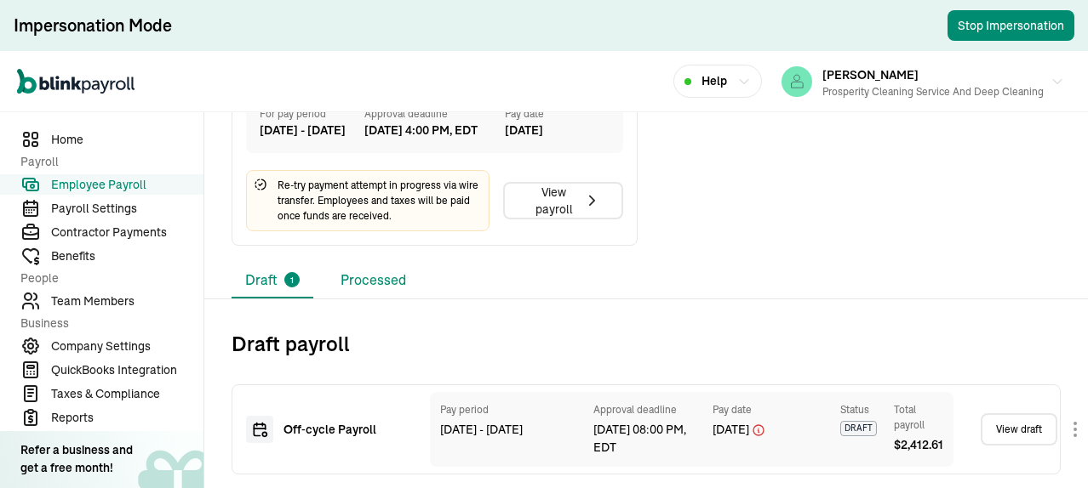
click at [374, 294] on li "Processed" at bounding box center [373, 281] width 93 height 36
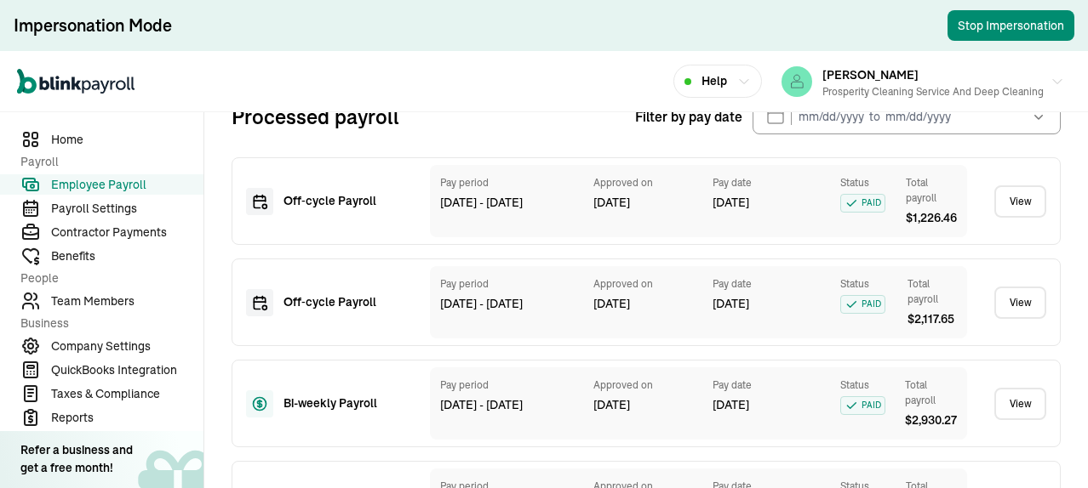
scroll to position [717, 0]
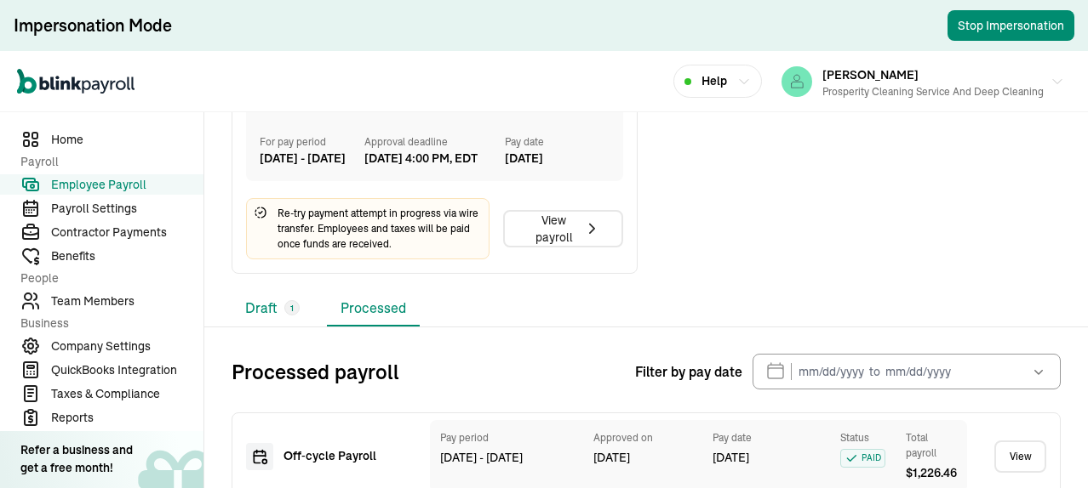
click at [254, 327] on li "Draft 1" at bounding box center [272, 309] width 82 height 36
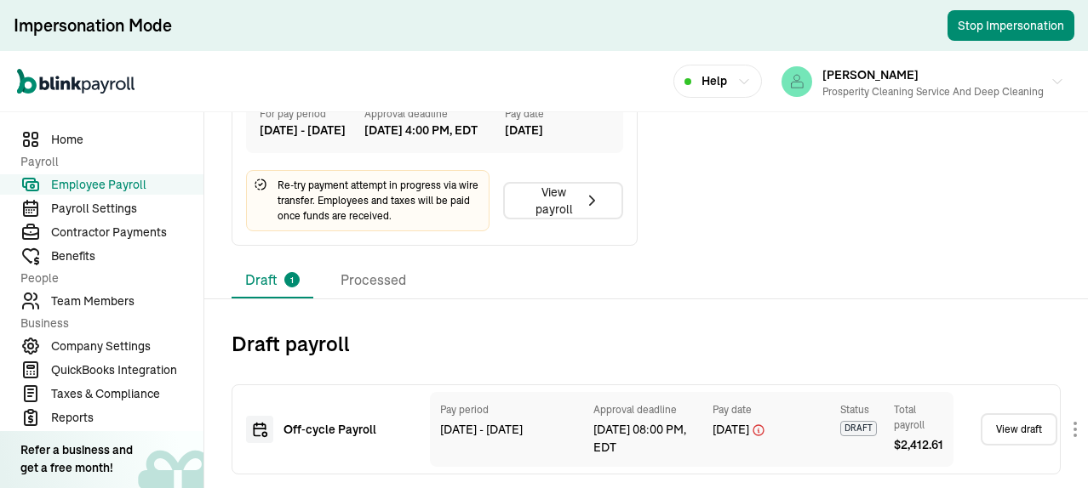
scroll to position [618, 0]
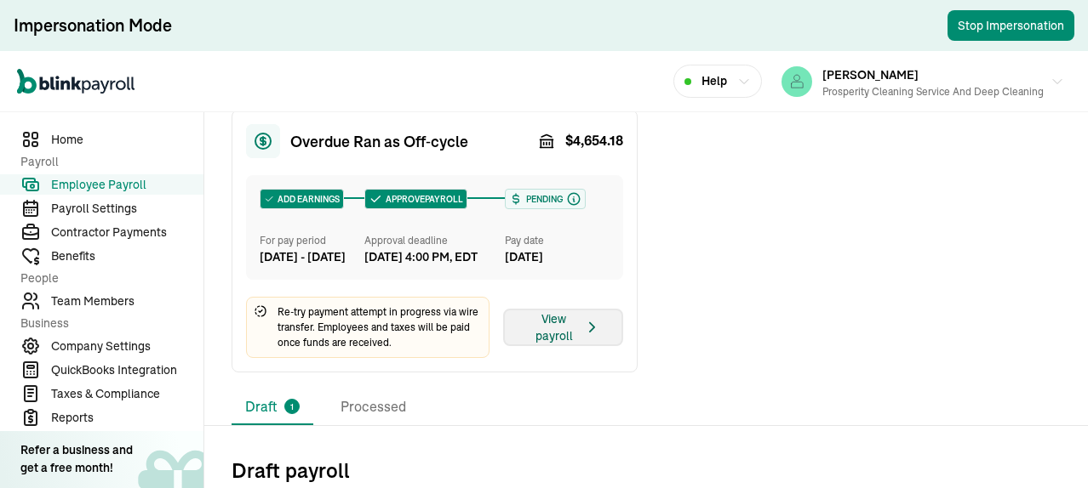
click at [563, 345] on div "View payroll" at bounding box center [563, 328] width 76 height 34
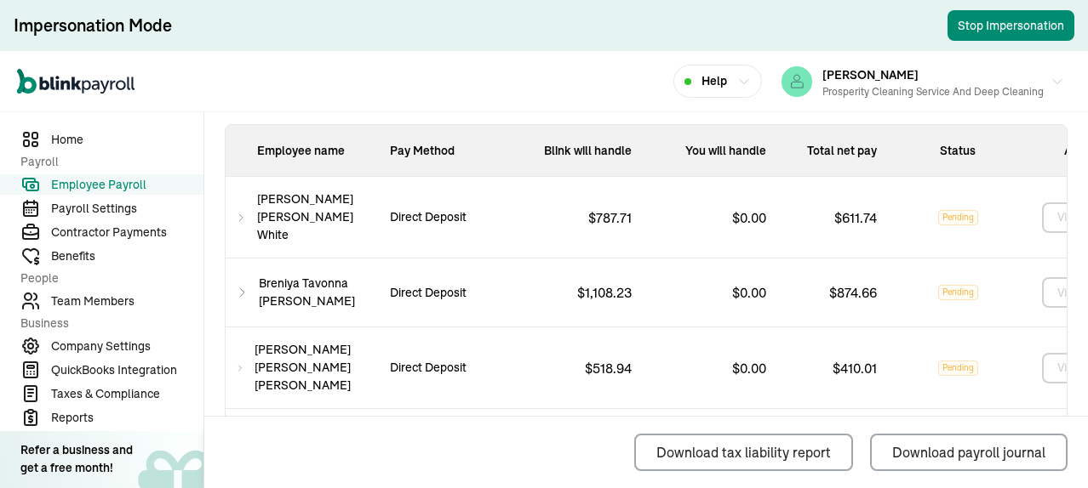
scroll to position [596, 0]
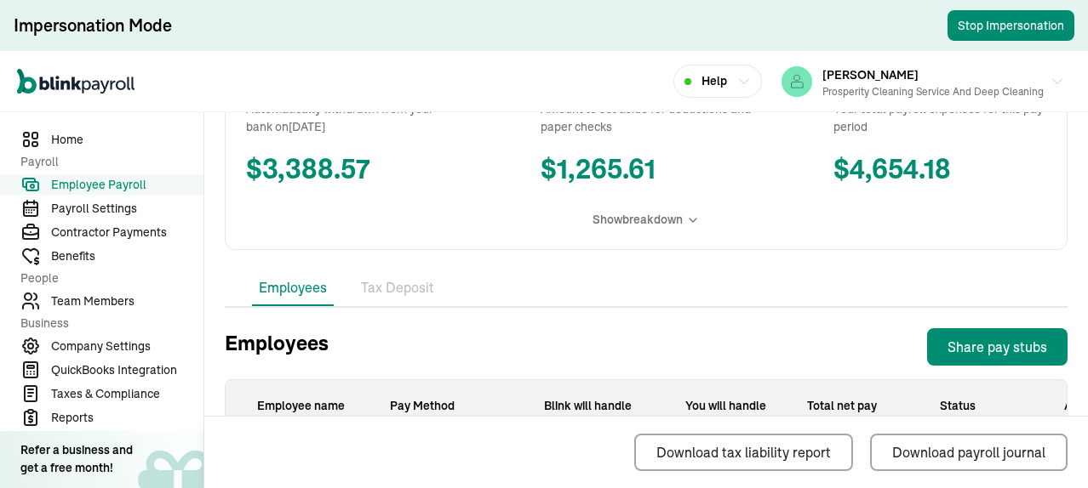
click at [676, 229] on span "Show breakdown" at bounding box center [637, 220] width 90 height 18
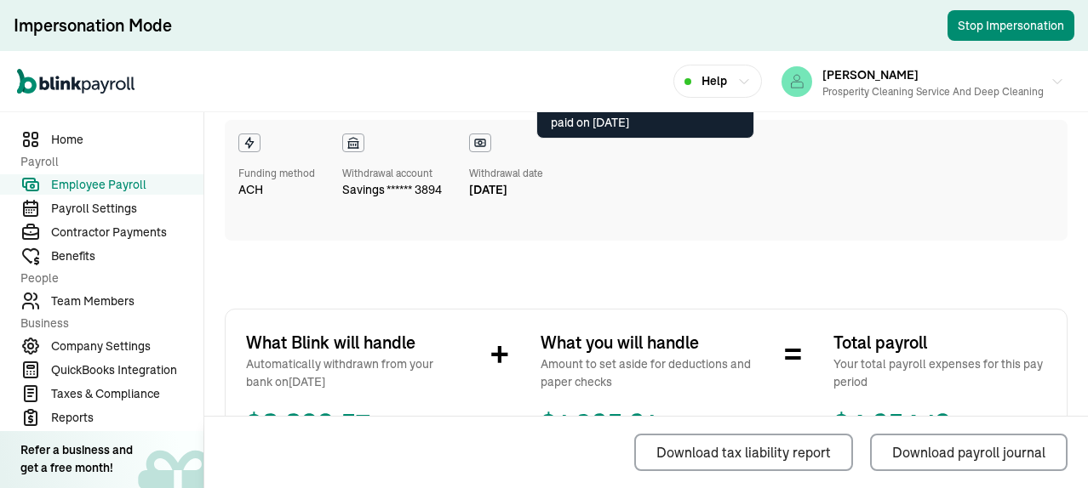
scroll to position [170, 0]
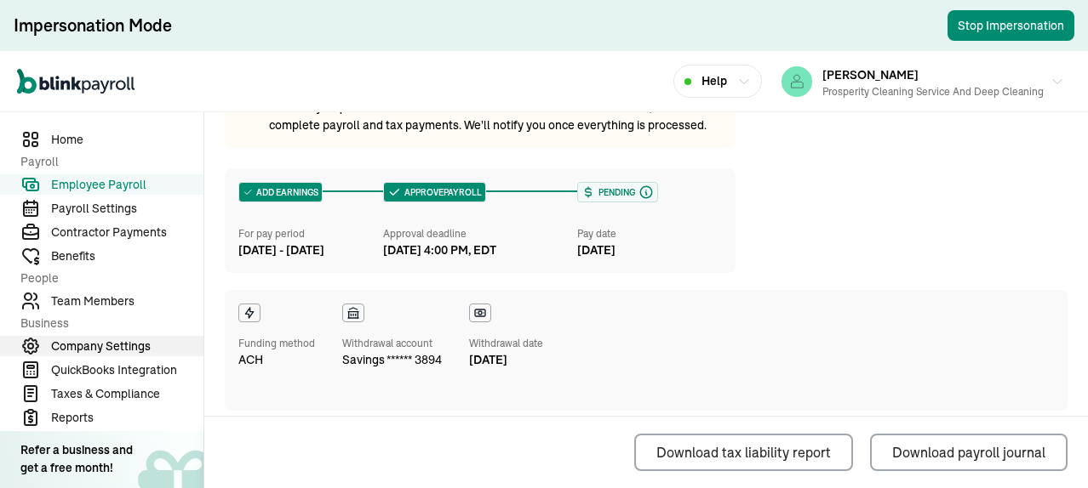
click at [122, 342] on span "Company Settings" at bounding box center [127, 347] width 152 height 18
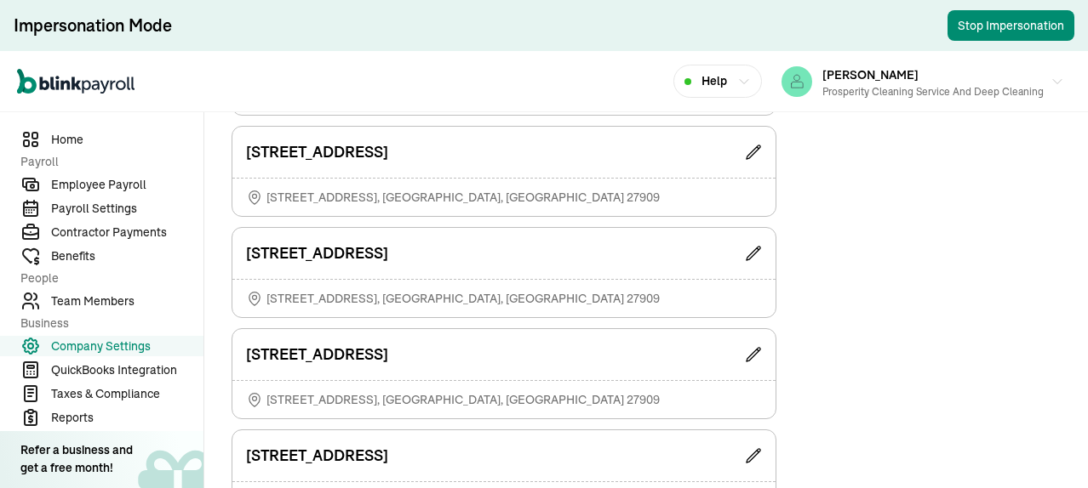
scroll to position [766, 0]
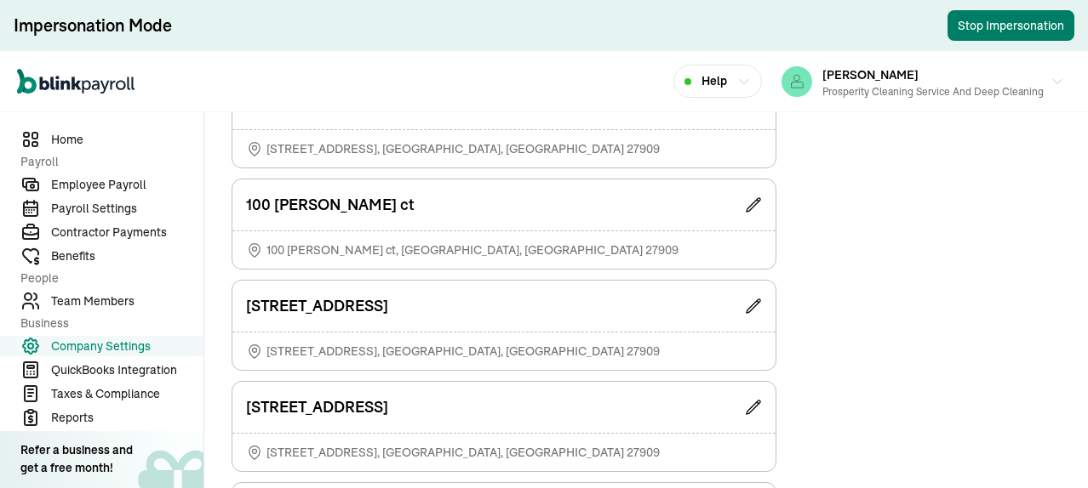
click at [985, 21] on button "Stop Impersonation" at bounding box center [1010, 25] width 127 height 31
